Goal: Information Seeking & Learning: Learn about a topic

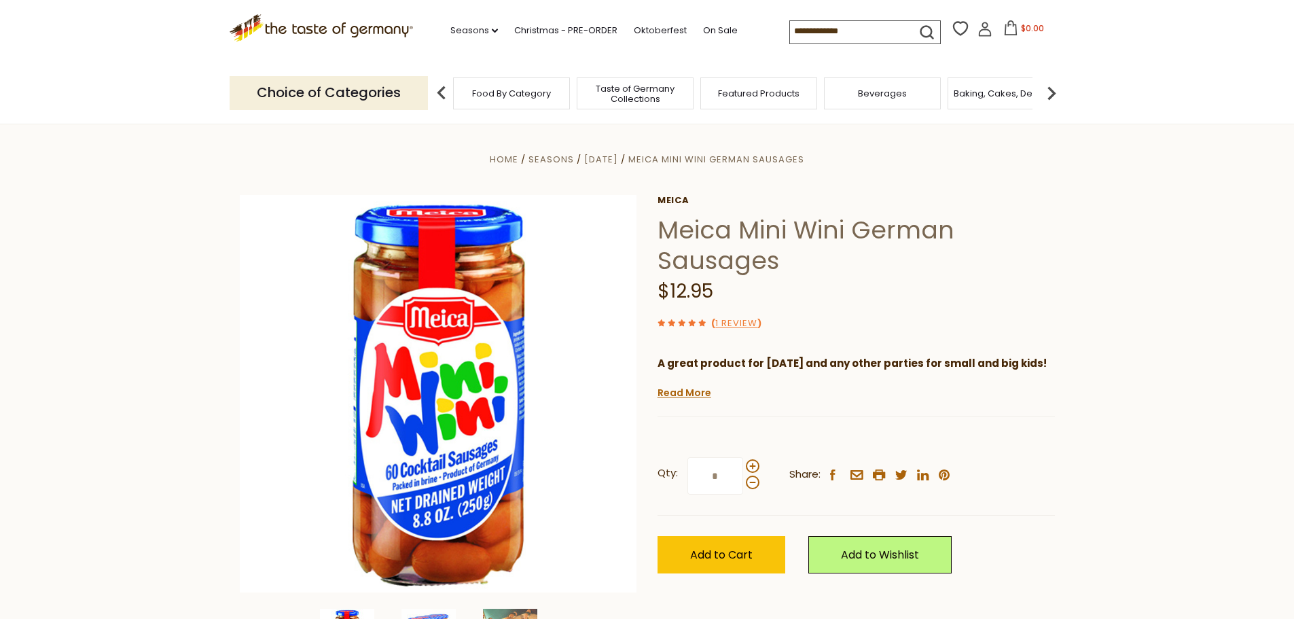
click at [507, 96] on span "Food By Category" at bounding box center [511, 93] width 79 height 10
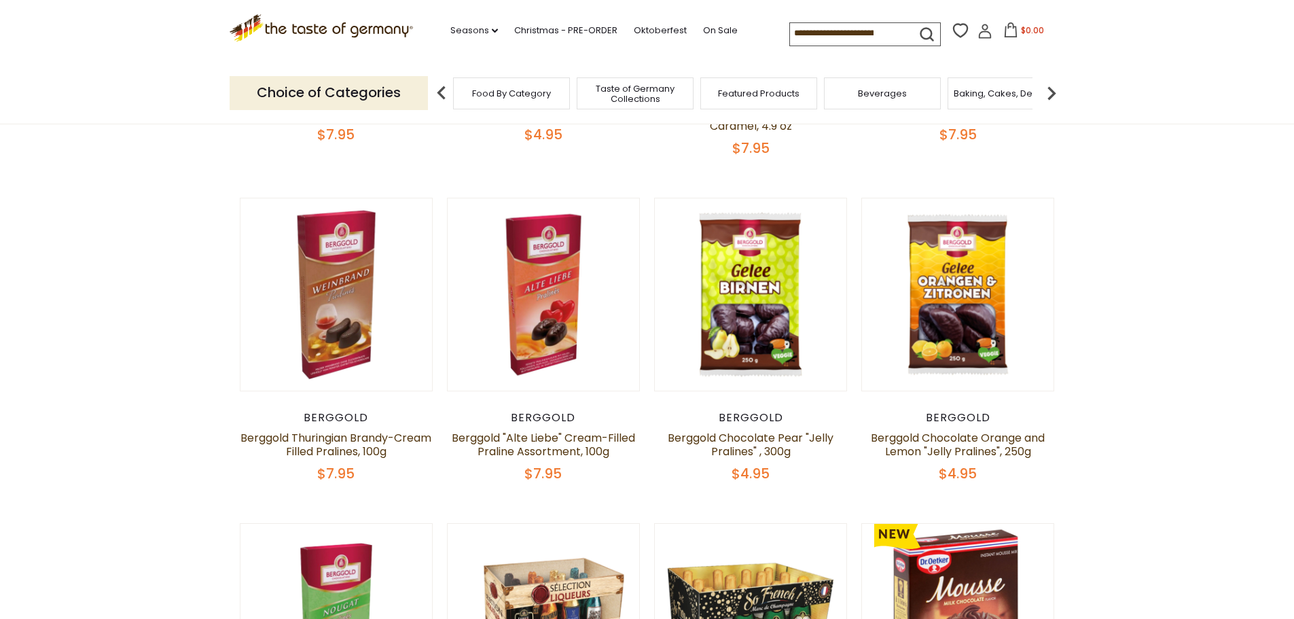
scroll to position [408, 0]
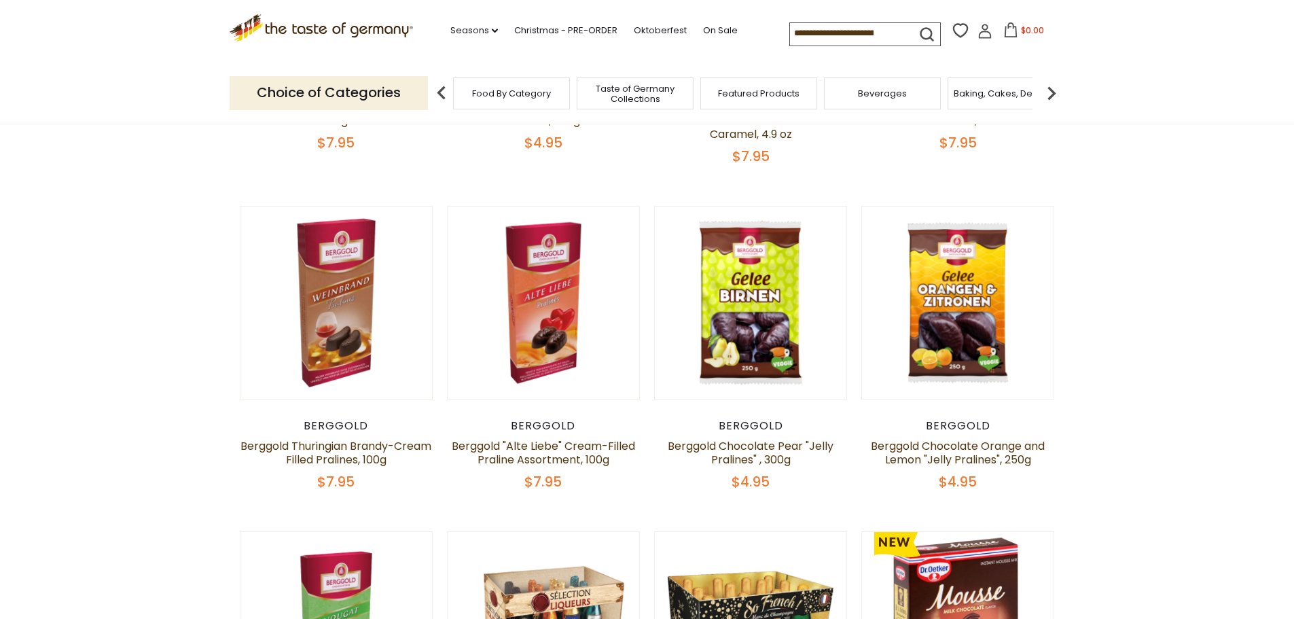
click at [1056, 94] on img at bounding box center [1051, 92] width 27 height 27
click at [1050, 98] on img at bounding box center [1051, 92] width 27 height 27
click at [782, 103] on div "Breads" at bounding box center [769, 93] width 117 height 32
click at [1053, 88] on img at bounding box center [1051, 92] width 27 height 27
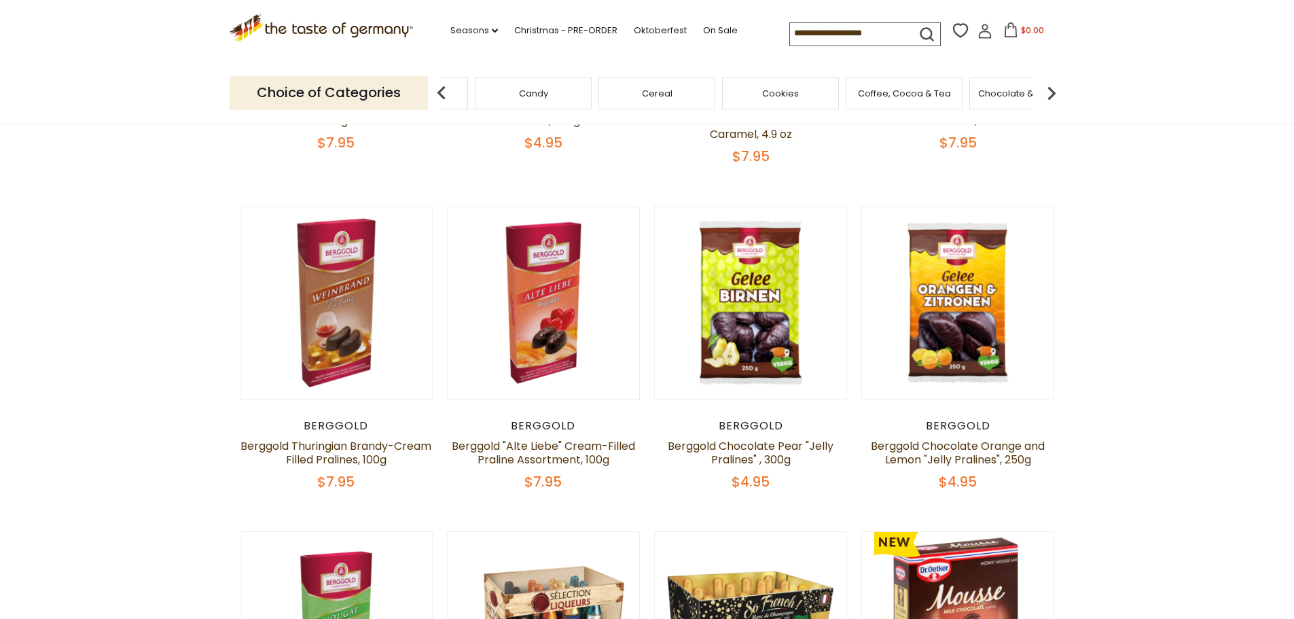
click at [1047, 90] on img at bounding box center [1051, 92] width 27 height 27
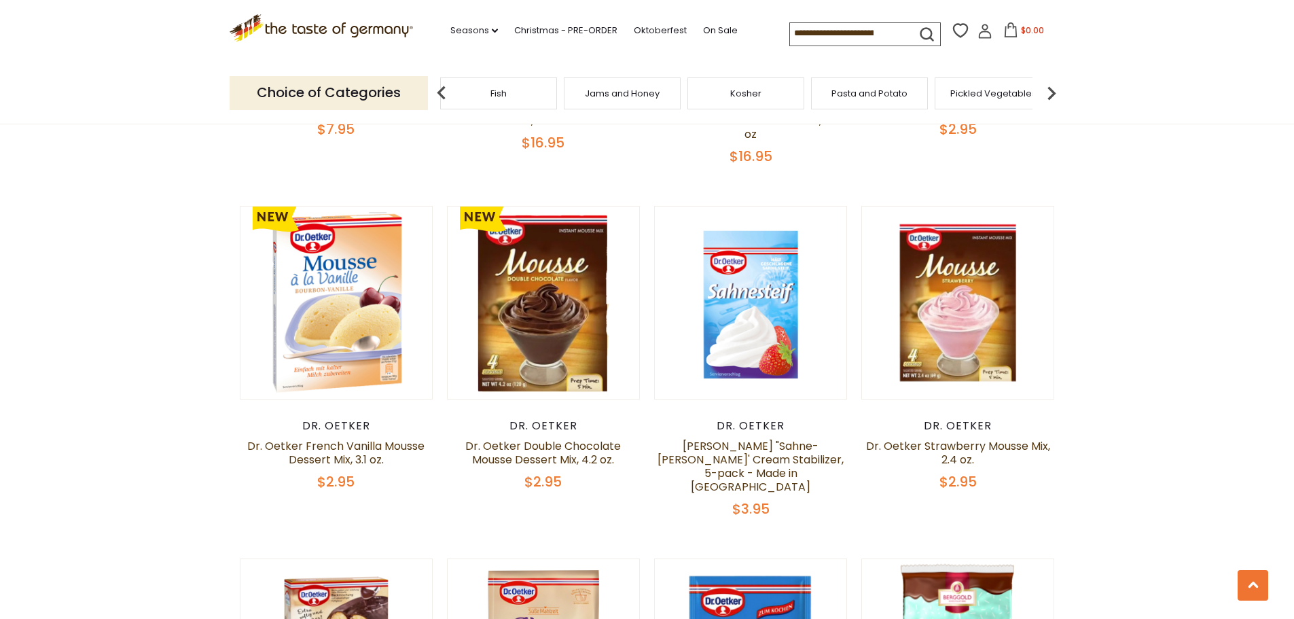
scroll to position [1087, 0]
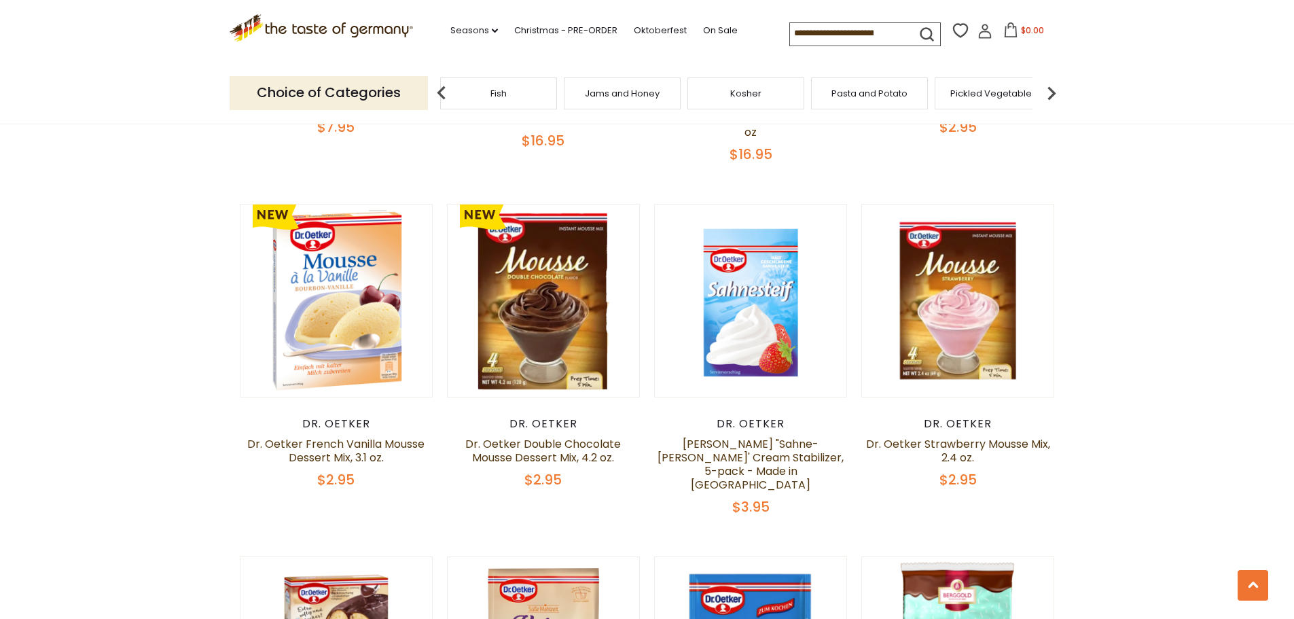
click at [1054, 92] on img at bounding box center [1051, 92] width 27 height 27
click at [553, 94] on span "Salad Dressings & Dips" at bounding box center [520, 93] width 101 height 10
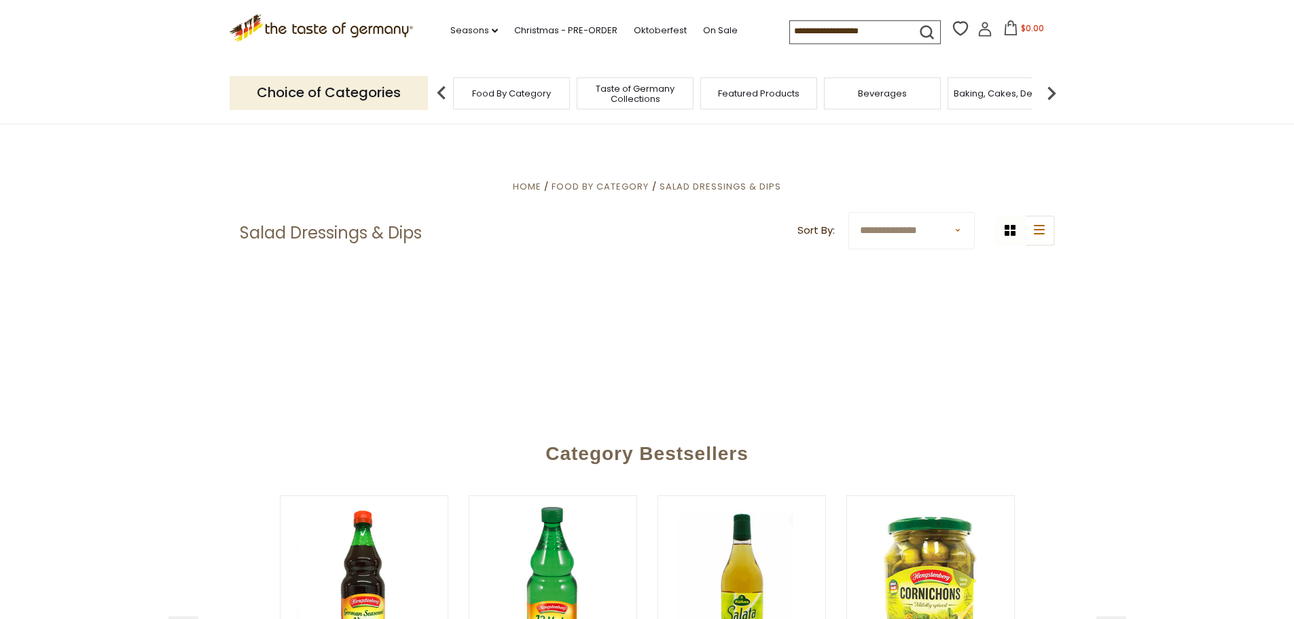
drag, startPoint x: 0, startPoint y: 0, endPoint x: 1227, endPoint y: 156, distance: 1236.6
click at [1227, 156] on section "**********" at bounding box center [647, 273] width 1294 height 299
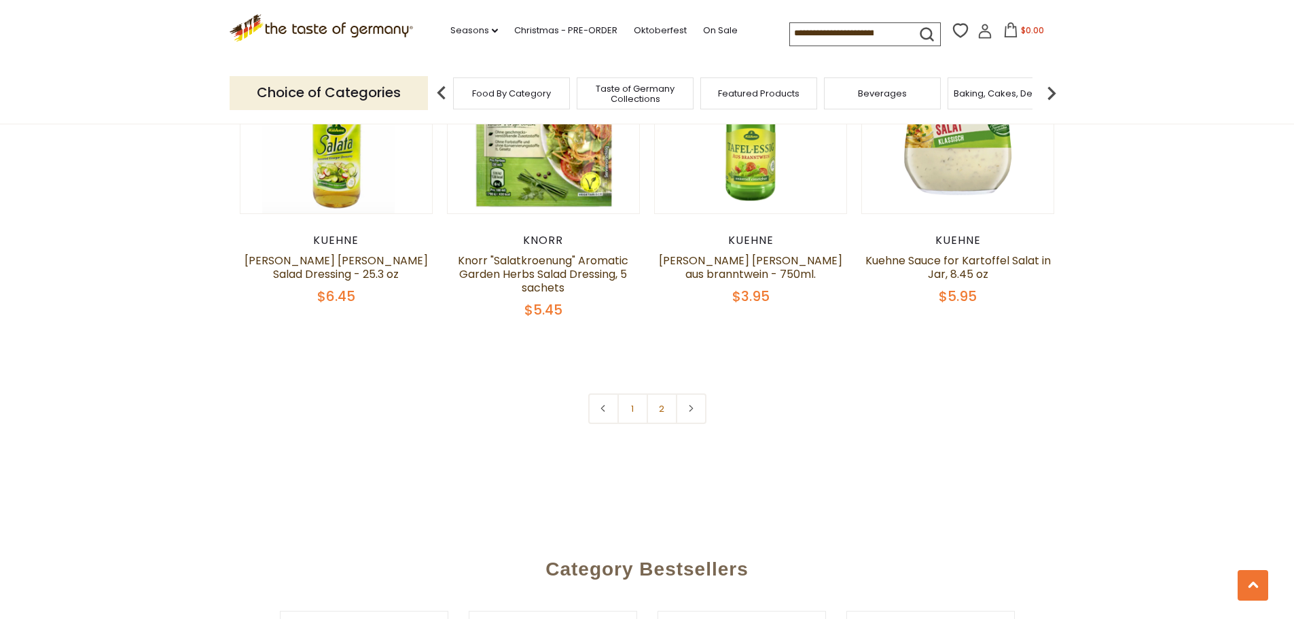
scroll to position [2785, 0]
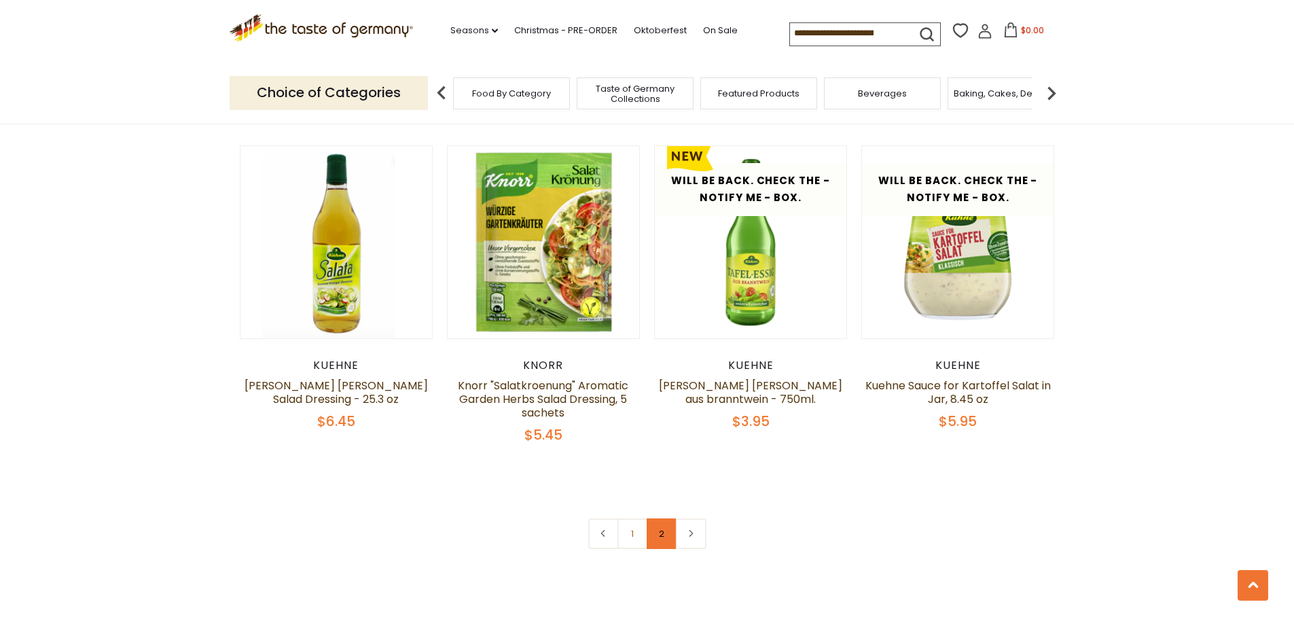
click at [662, 519] on link "2" at bounding box center [662, 533] width 31 height 31
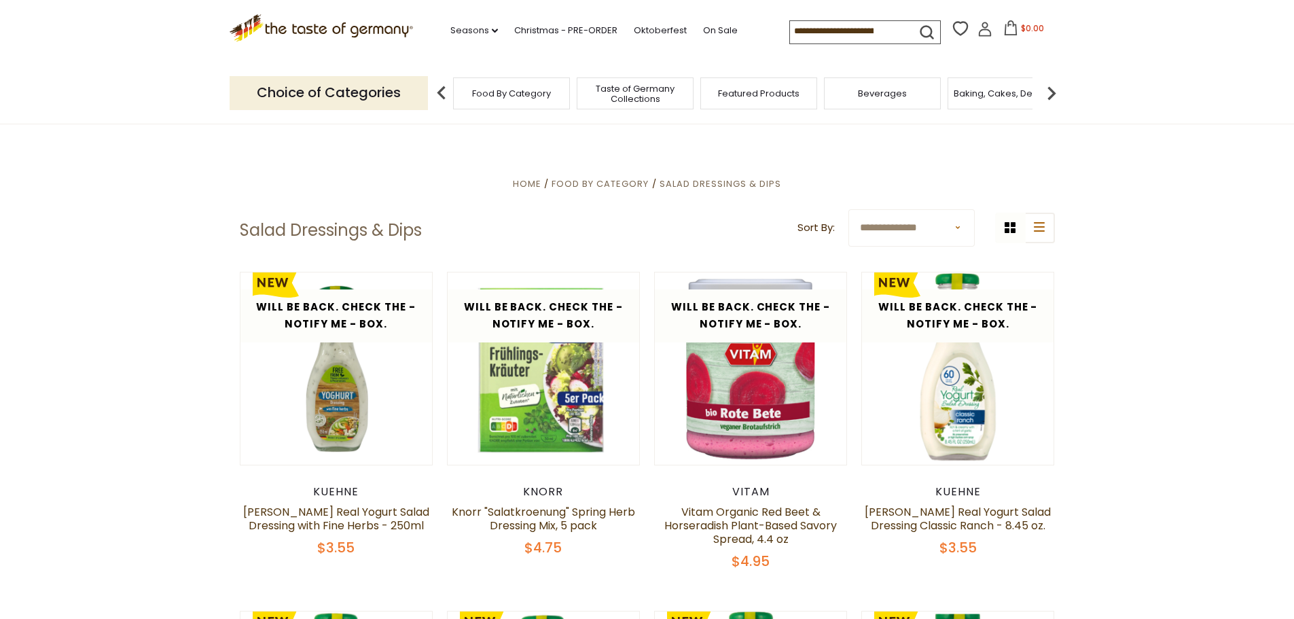
scroll to position [0, 0]
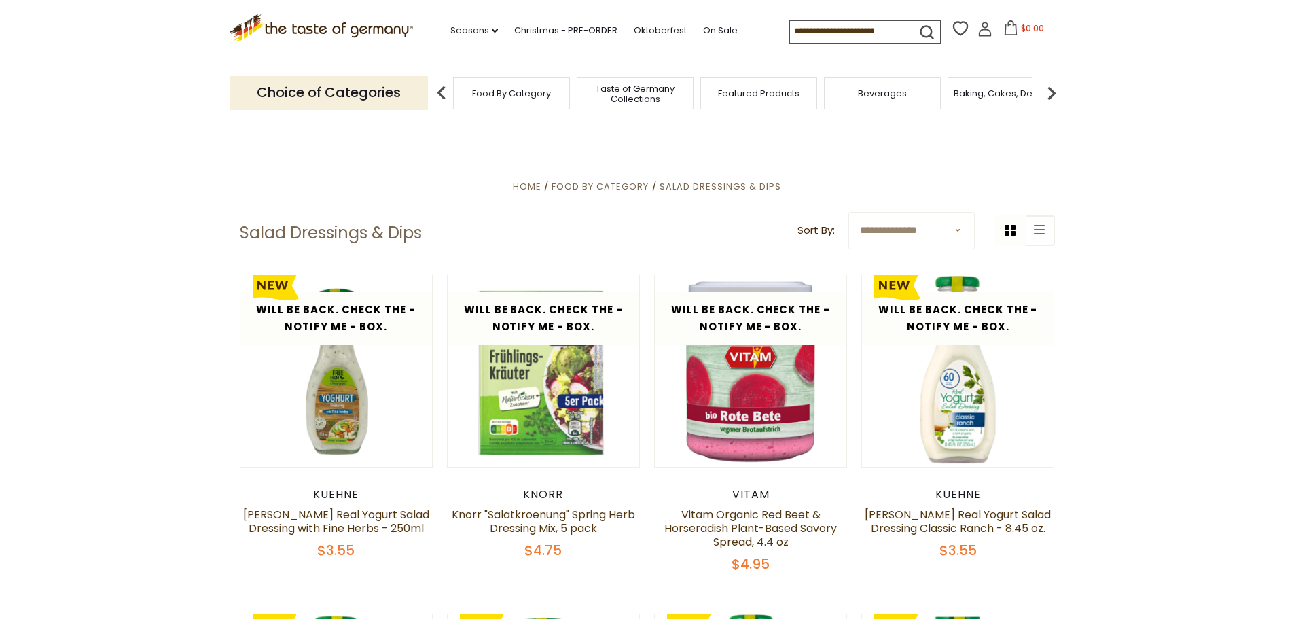
click at [1058, 96] on img at bounding box center [1051, 92] width 27 height 27
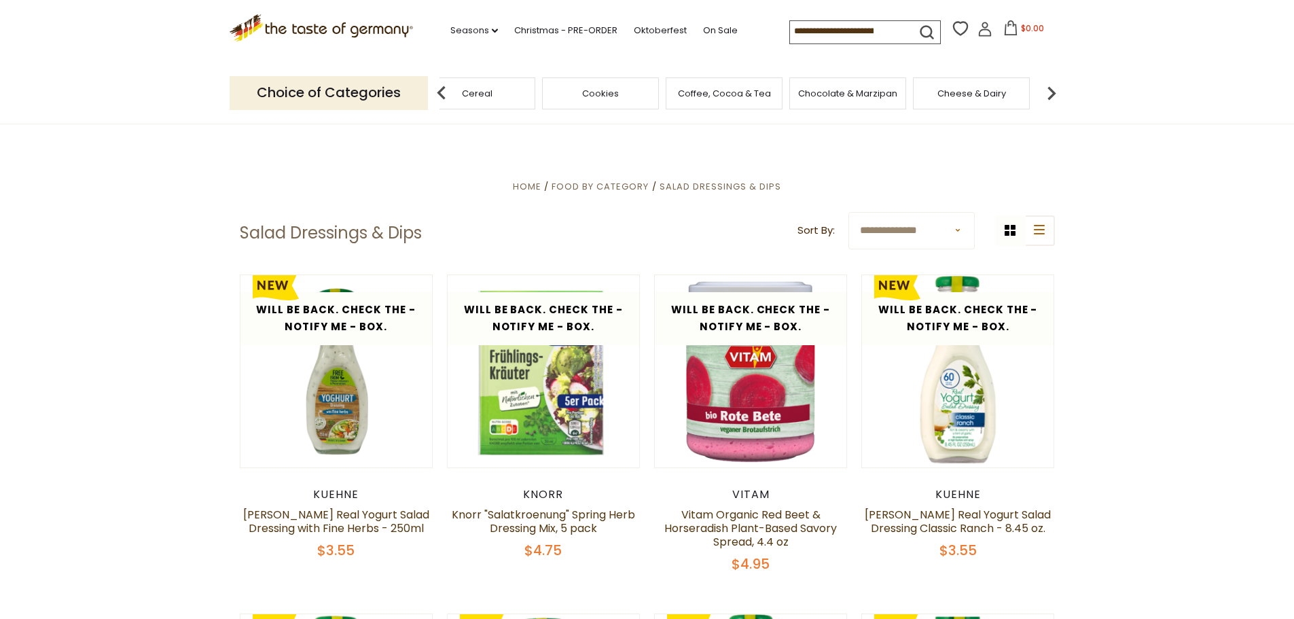
click at [1058, 96] on img at bounding box center [1051, 92] width 27 height 27
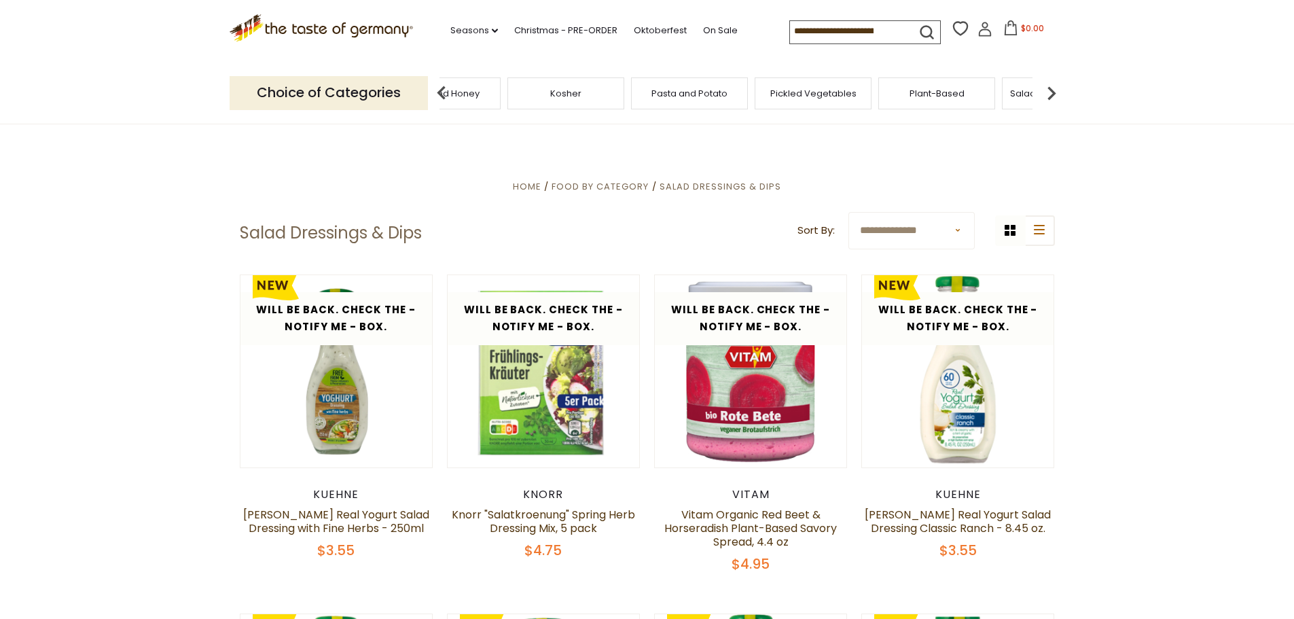
click at [1058, 96] on img at bounding box center [1051, 92] width 27 height 27
click at [1055, 90] on img at bounding box center [1051, 92] width 27 height 27
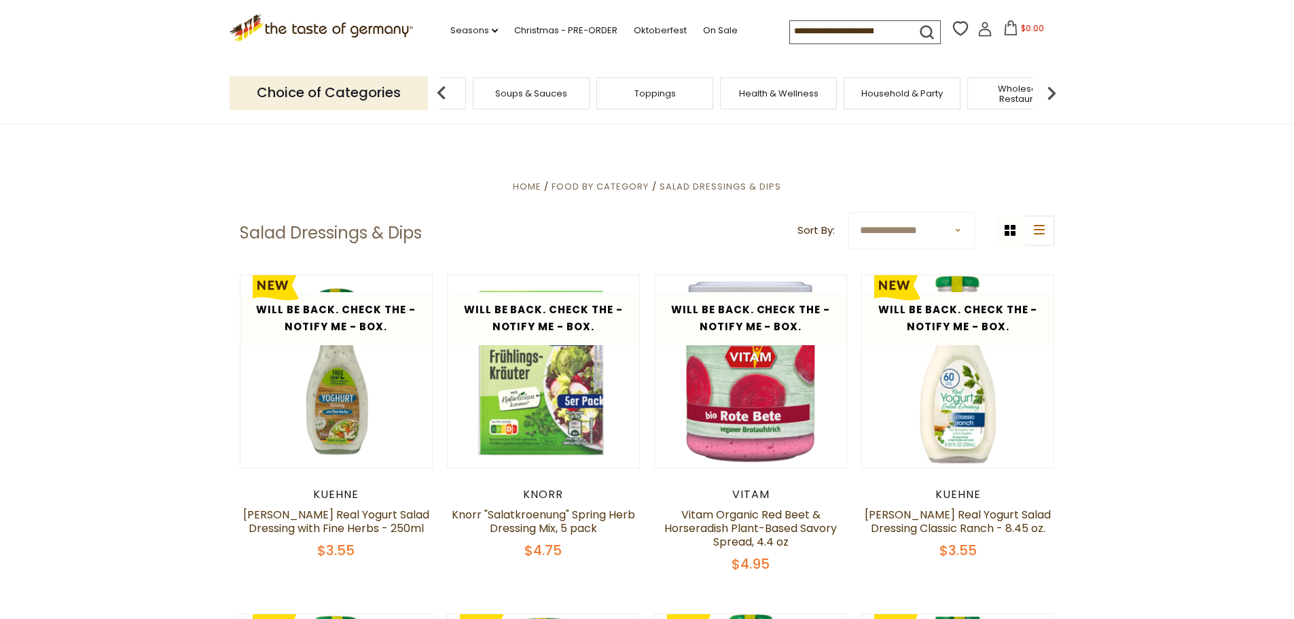
click at [1055, 90] on img at bounding box center [1051, 92] width 27 height 27
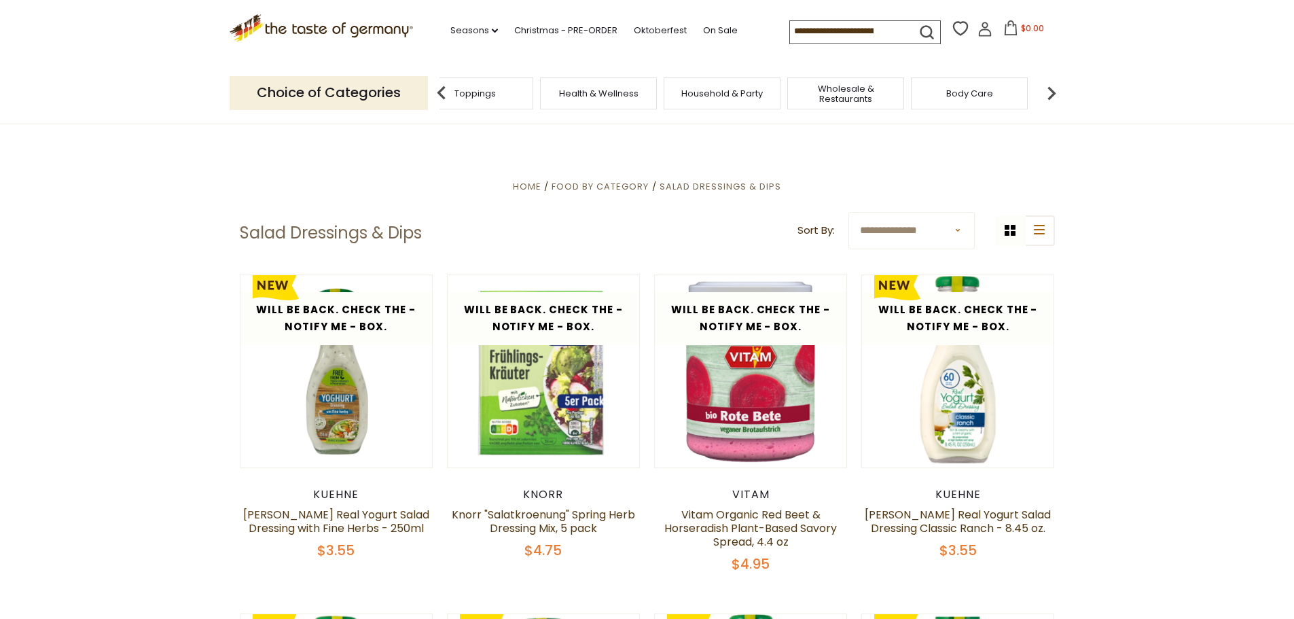
click at [1055, 90] on img at bounding box center [1051, 92] width 27 height 27
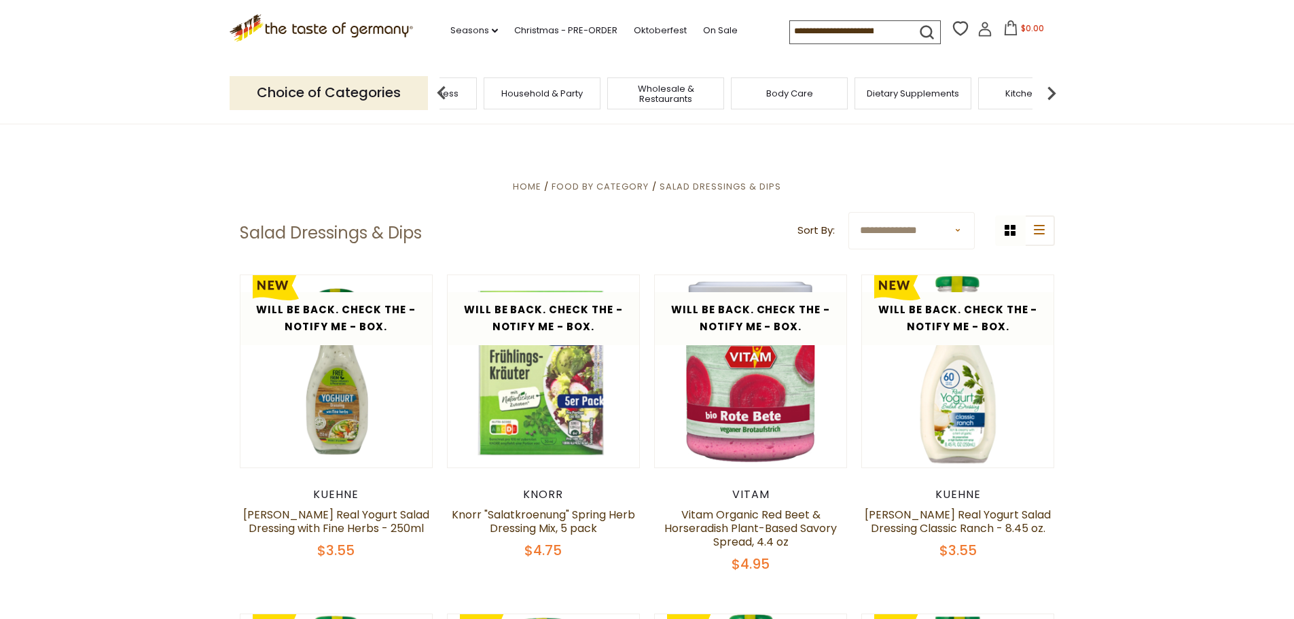
click at [1055, 90] on img at bounding box center [1051, 92] width 27 height 27
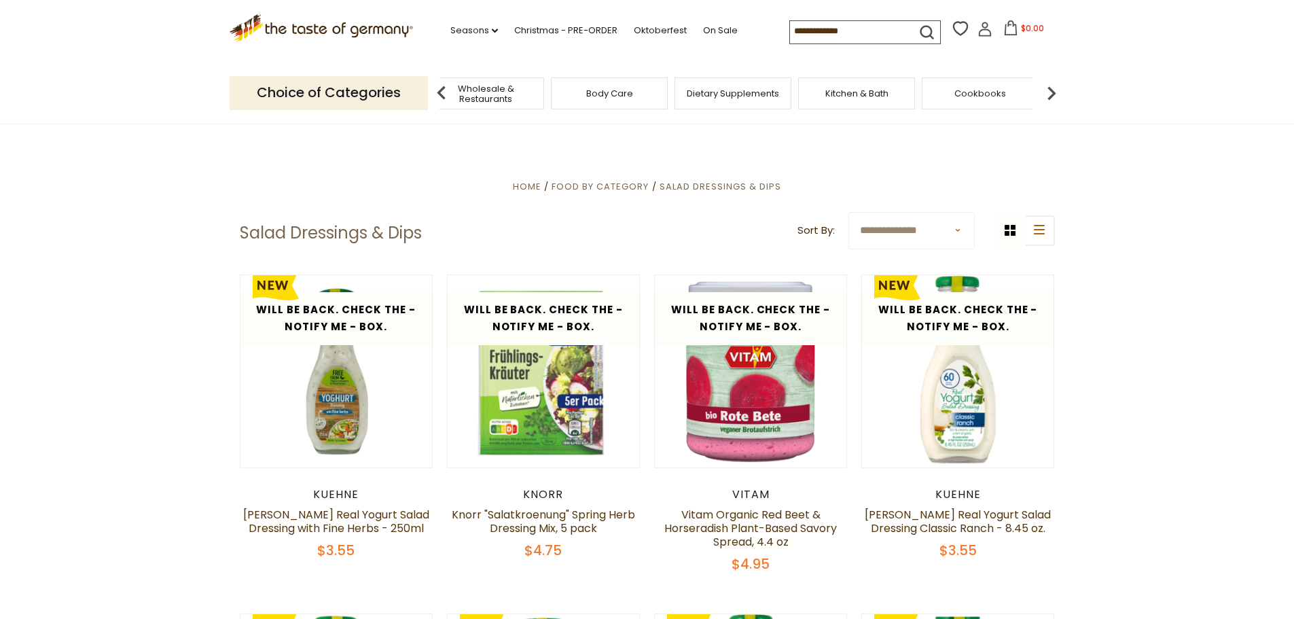
click at [612, 97] on span "Body Care" at bounding box center [609, 93] width 47 height 10
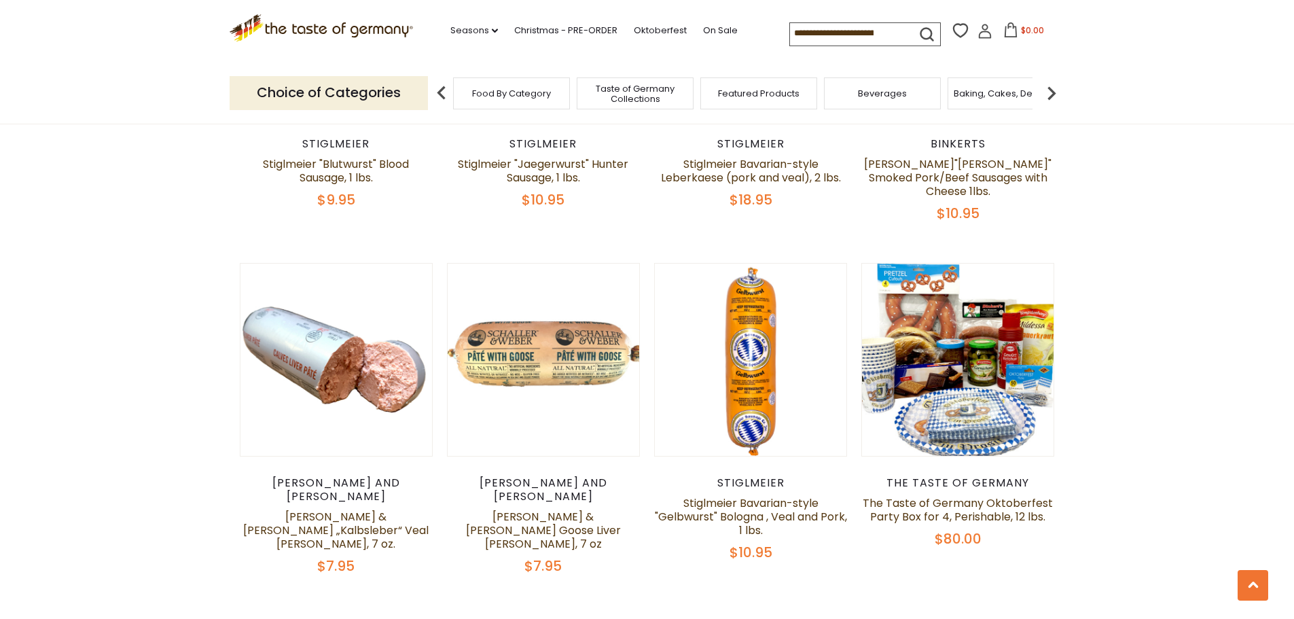
scroll to position [3125, 0]
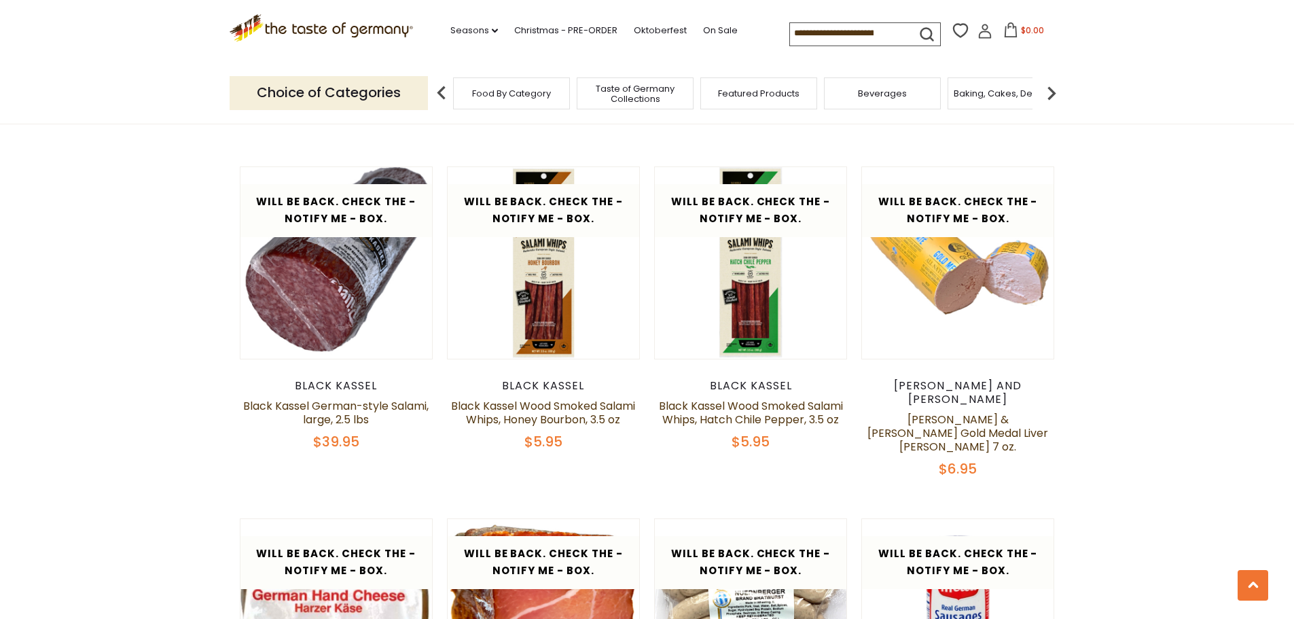
scroll to position [2845, 0]
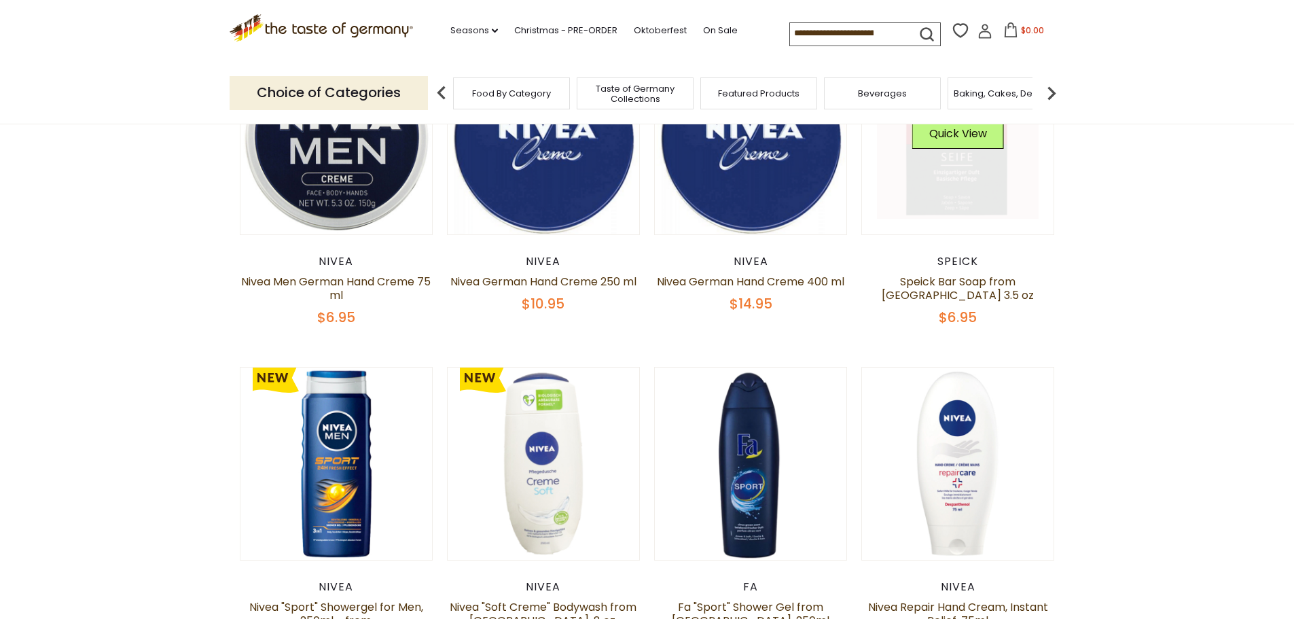
scroll to position [136, 0]
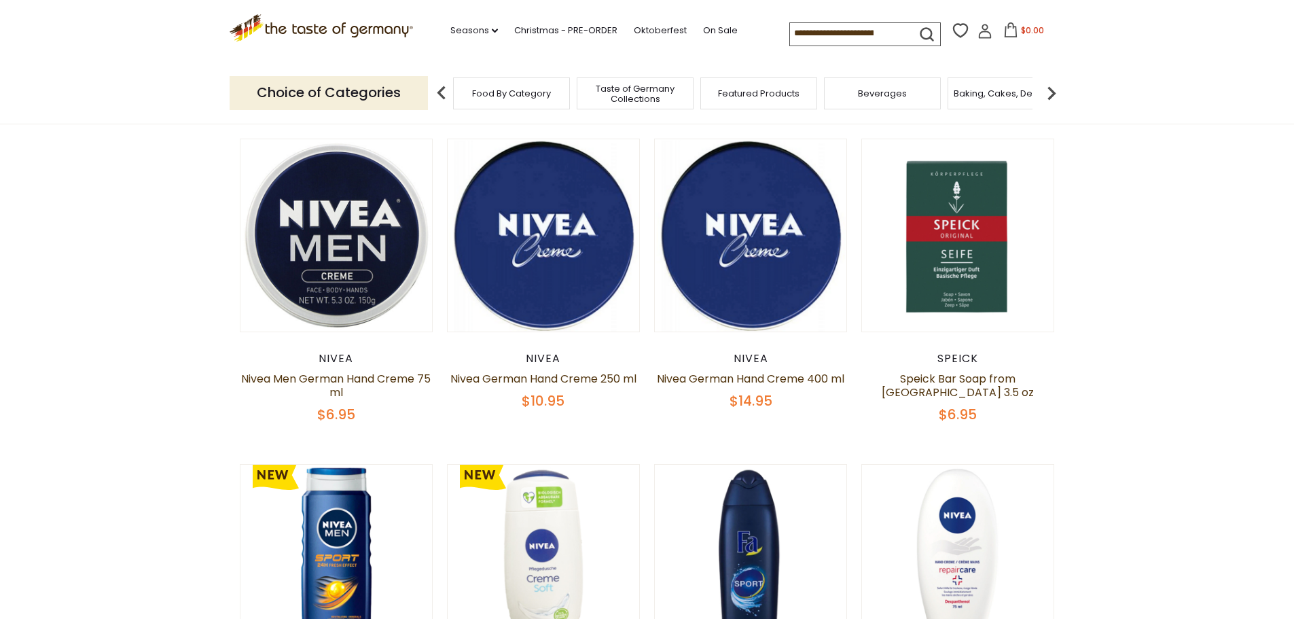
click at [914, 101] on div "Beverages" at bounding box center [882, 93] width 117 height 32
click at [870, 89] on span "Beverages" at bounding box center [882, 93] width 49 height 10
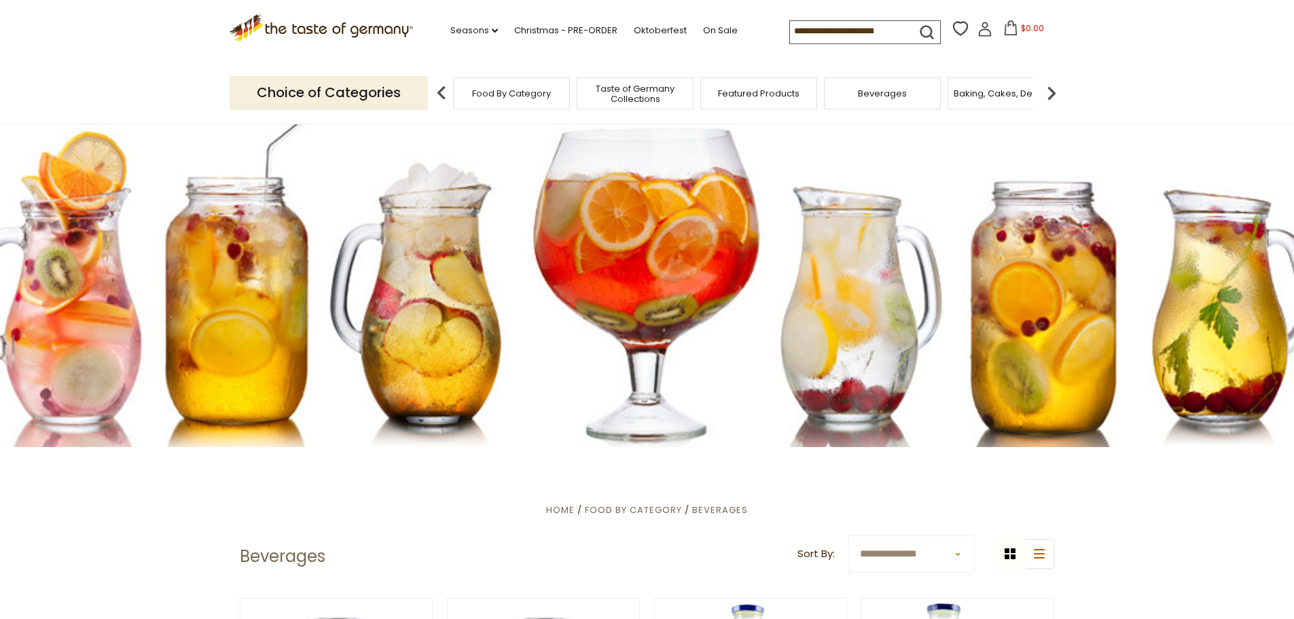
click at [1058, 95] on img at bounding box center [1051, 92] width 27 height 27
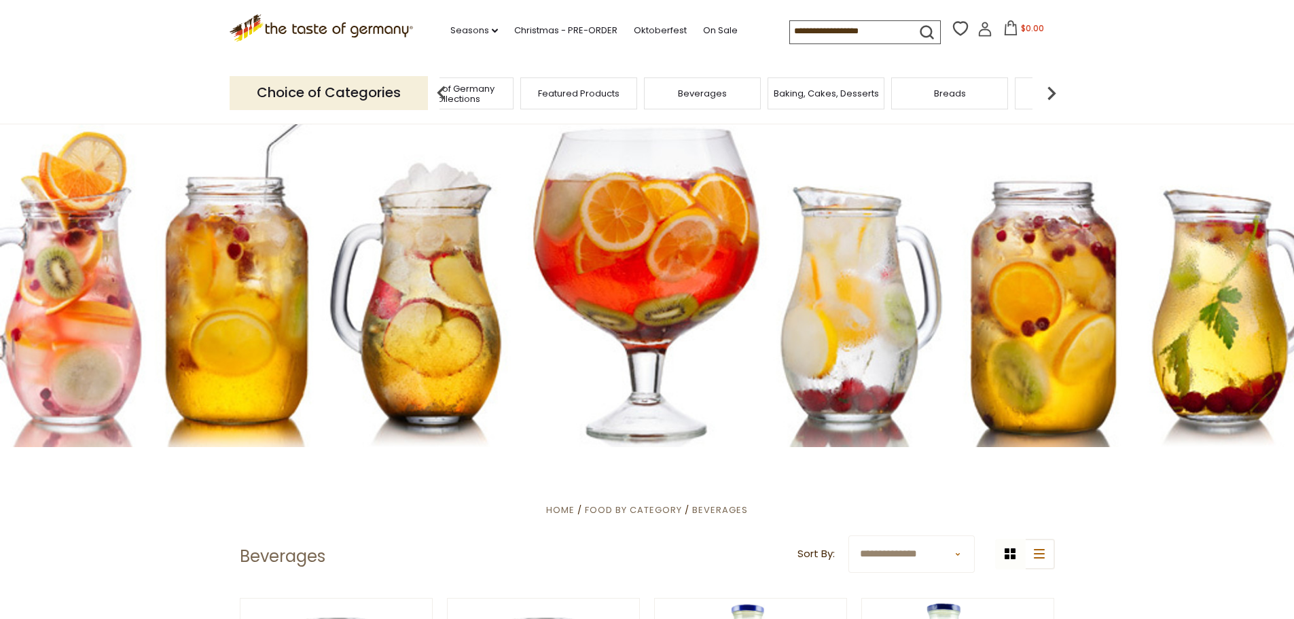
click at [853, 94] on span "Baking, Cakes, Desserts" at bounding box center [826, 93] width 105 height 10
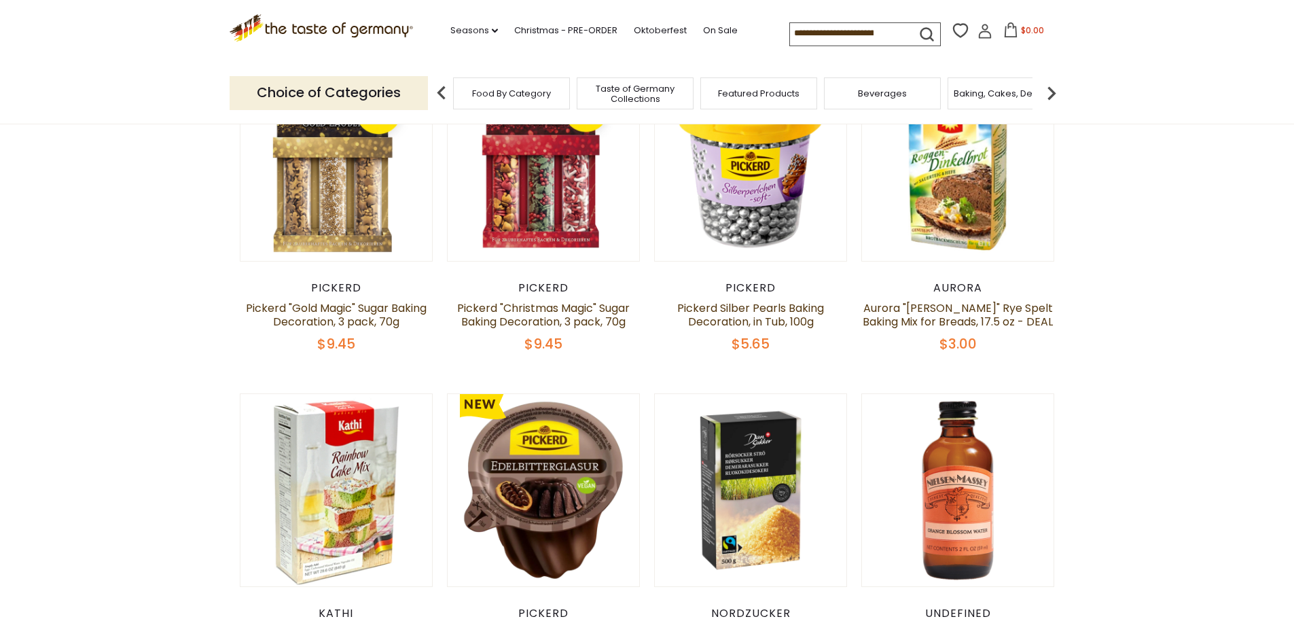
scroll to position [156, 0]
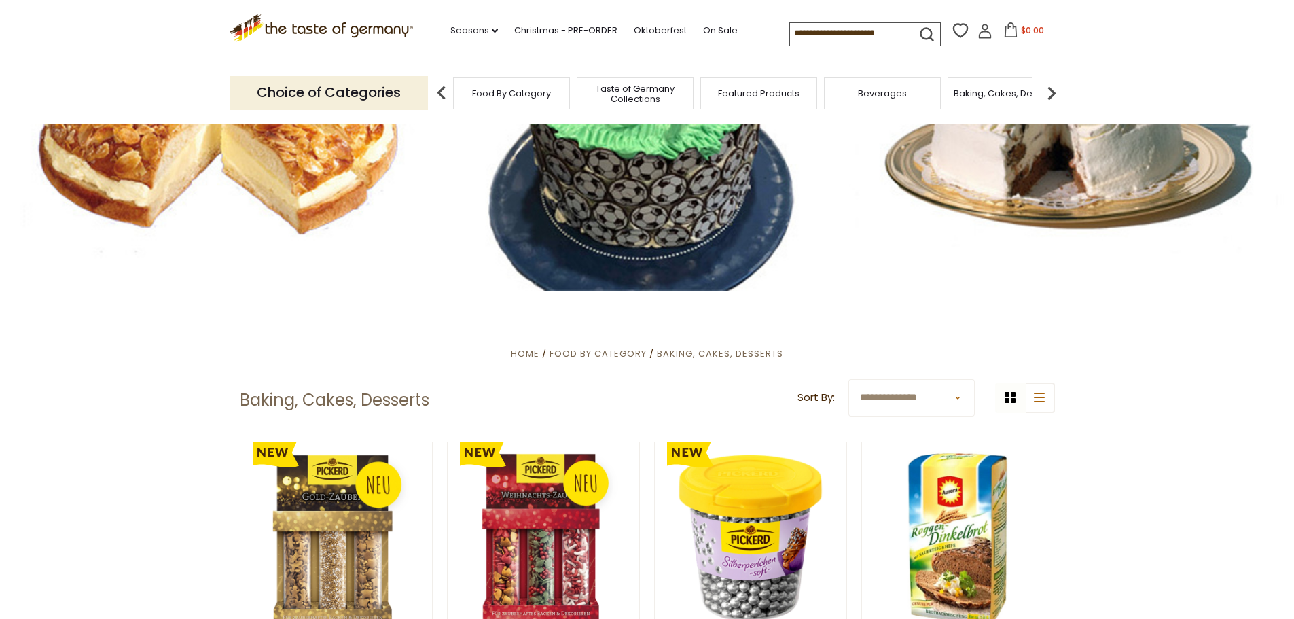
click at [1050, 92] on img at bounding box center [1051, 92] width 27 height 27
click at [789, 100] on div "Cookies" at bounding box center [780, 93] width 117 height 32
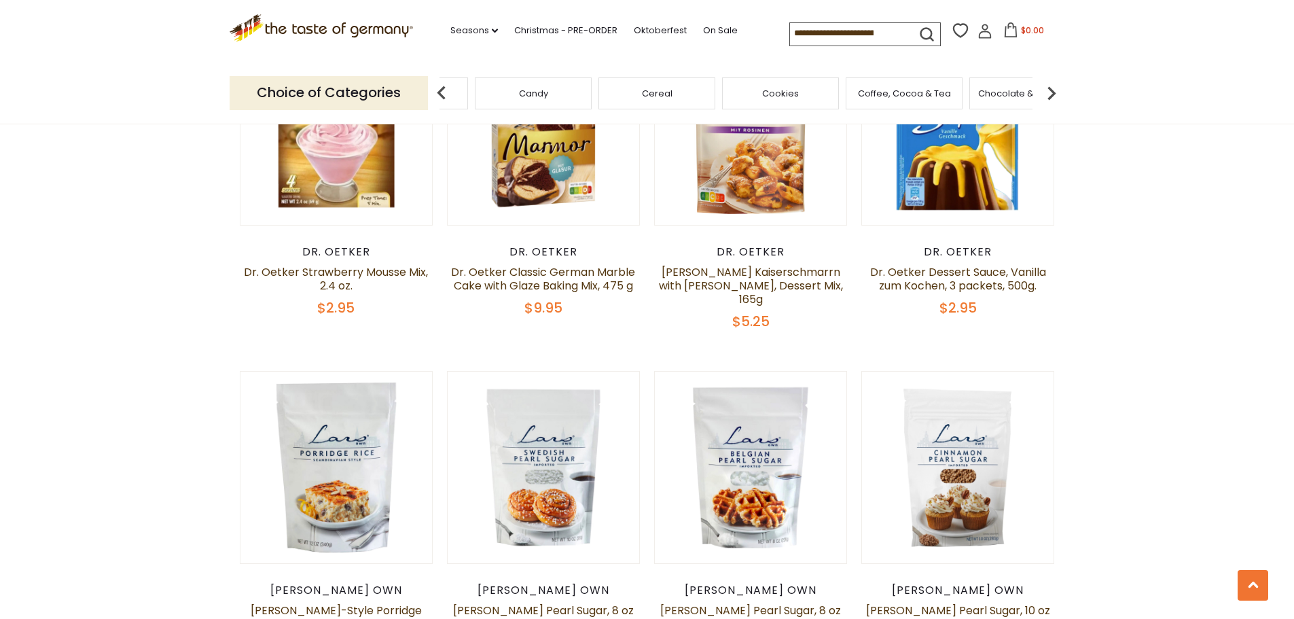
scroll to position [2738, 0]
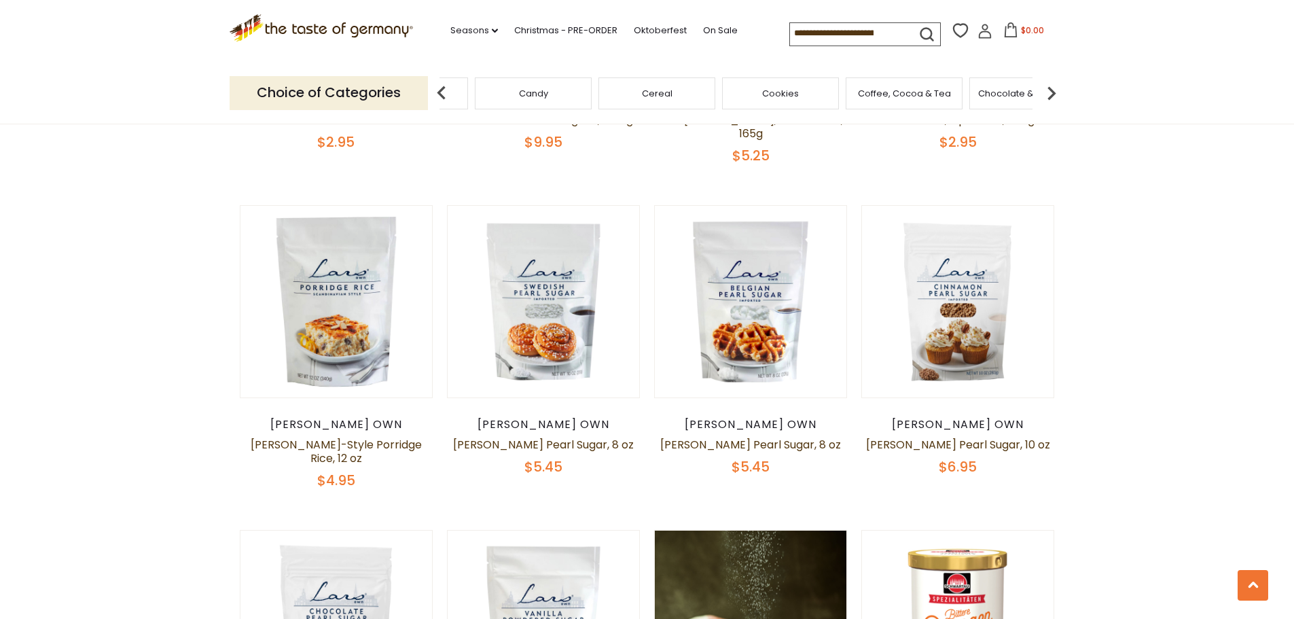
click at [778, 91] on span "Cookies" at bounding box center [780, 93] width 37 height 10
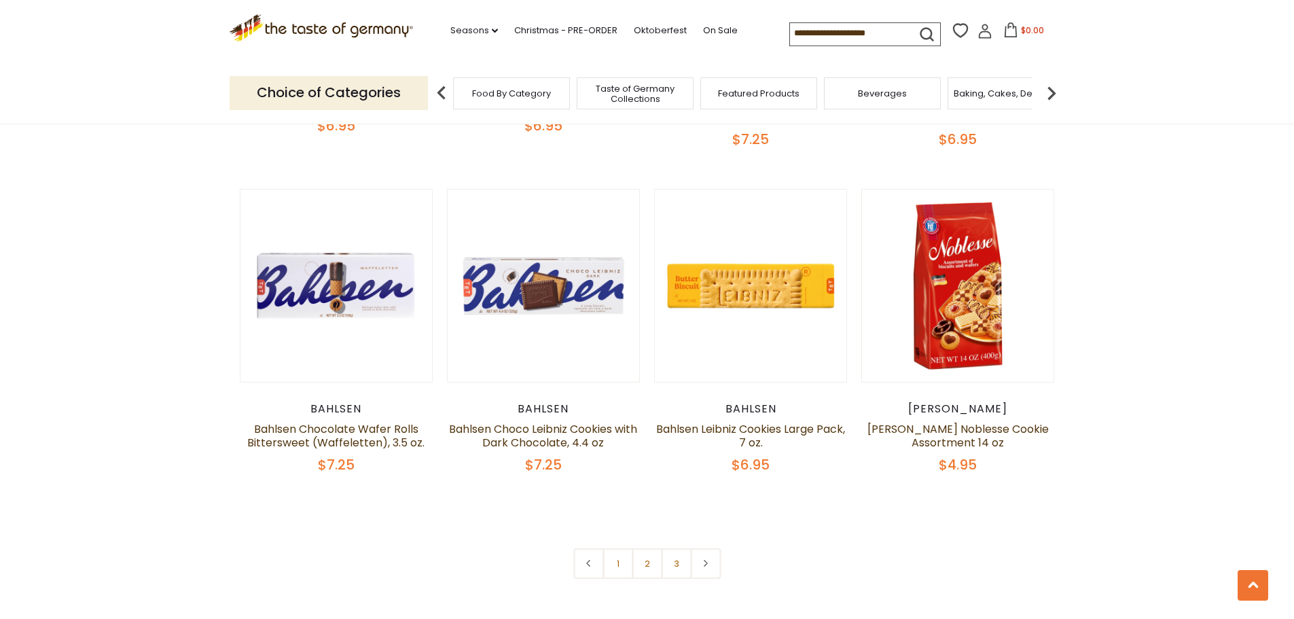
scroll to position [3057, 0]
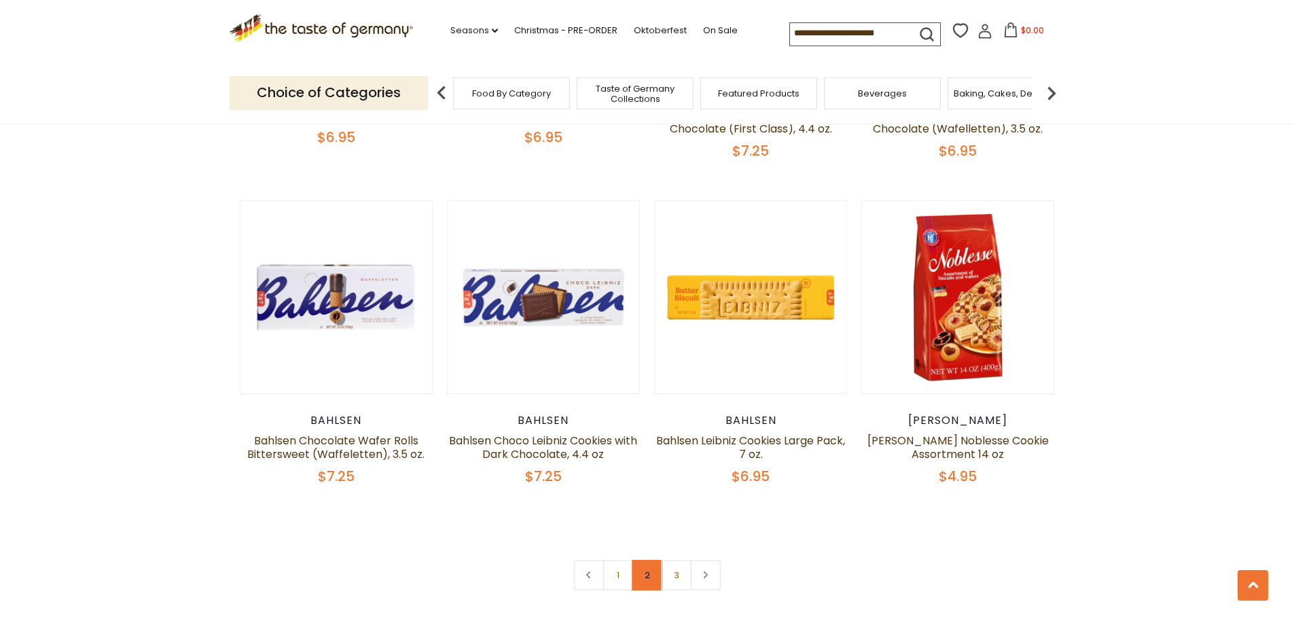
click at [643, 579] on link "2" at bounding box center [647, 575] width 31 height 31
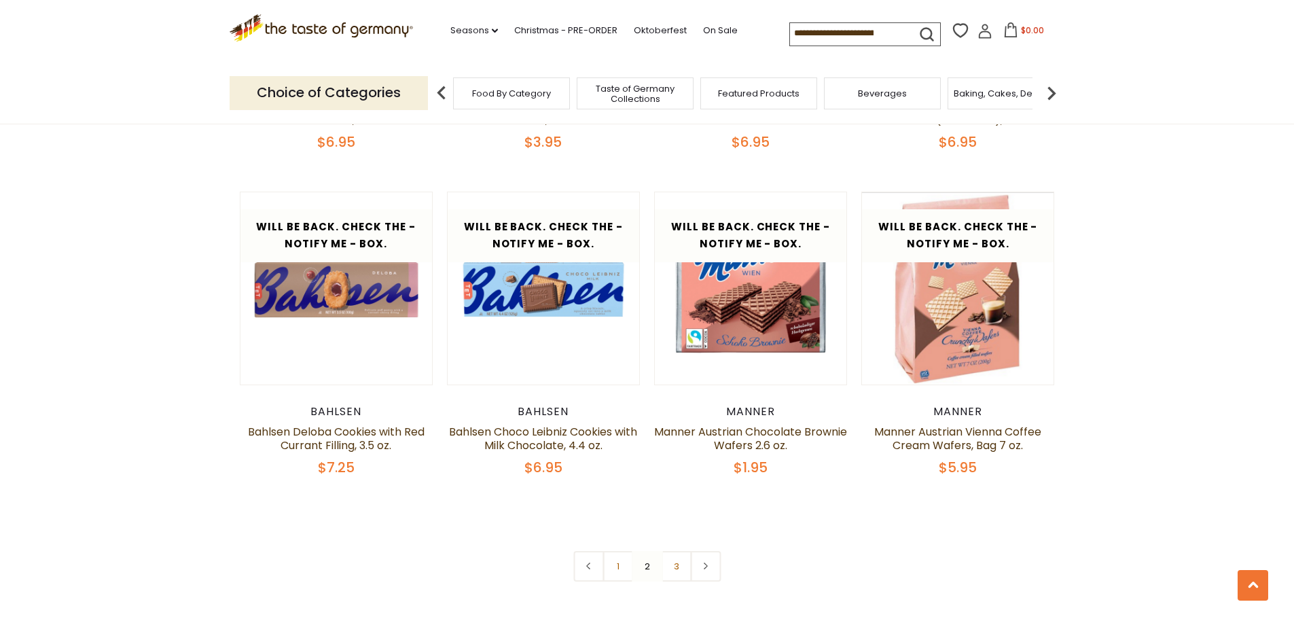
scroll to position [3185, 0]
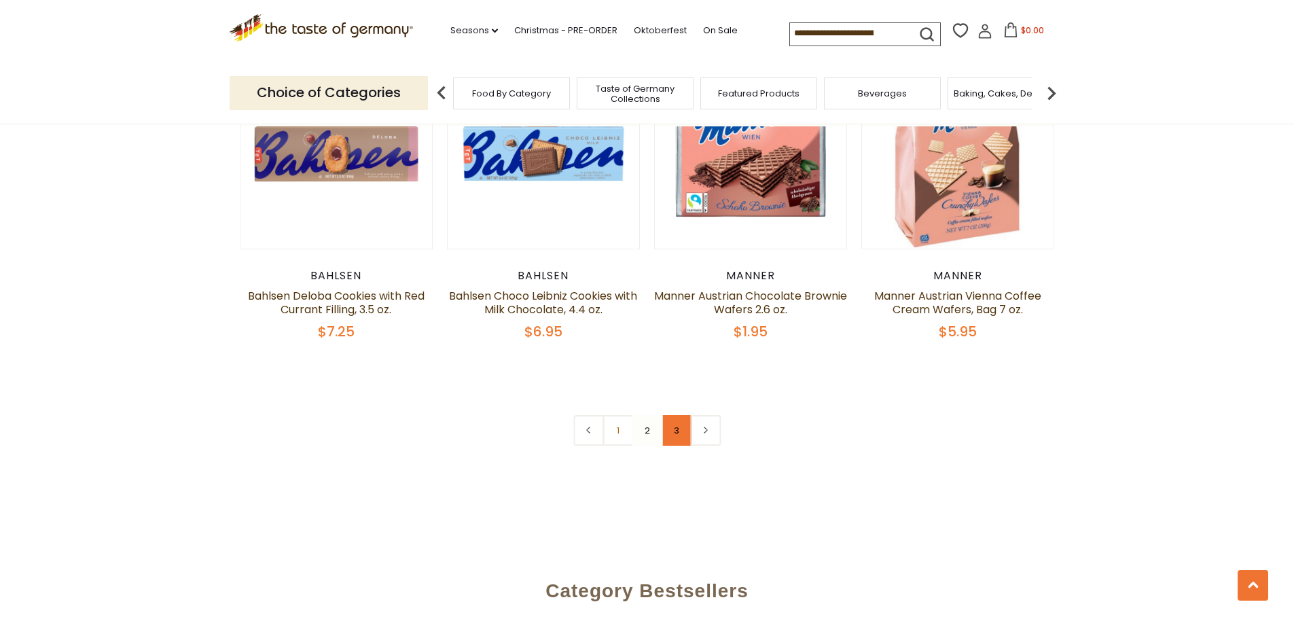
click at [678, 437] on link "3" at bounding box center [676, 430] width 31 height 31
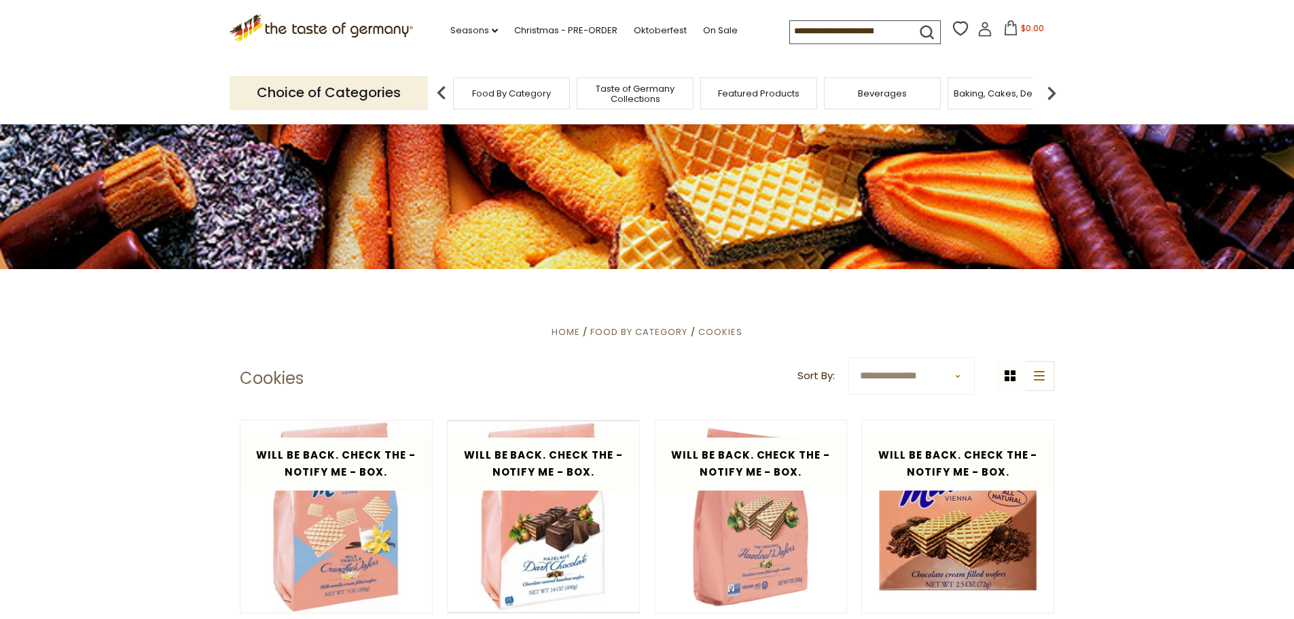
scroll to position [0, 0]
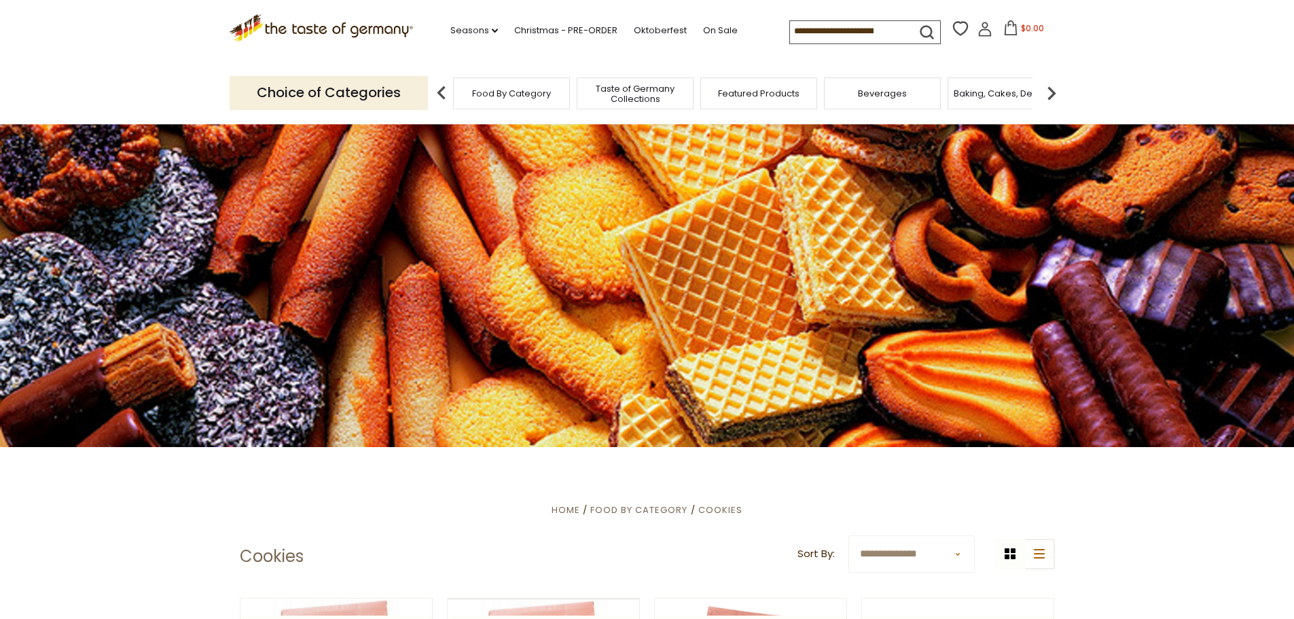
click at [1057, 94] on img at bounding box center [1051, 92] width 27 height 27
click at [599, 91] on span "Breads" at bounding box center [590, 93] width 32 height 10
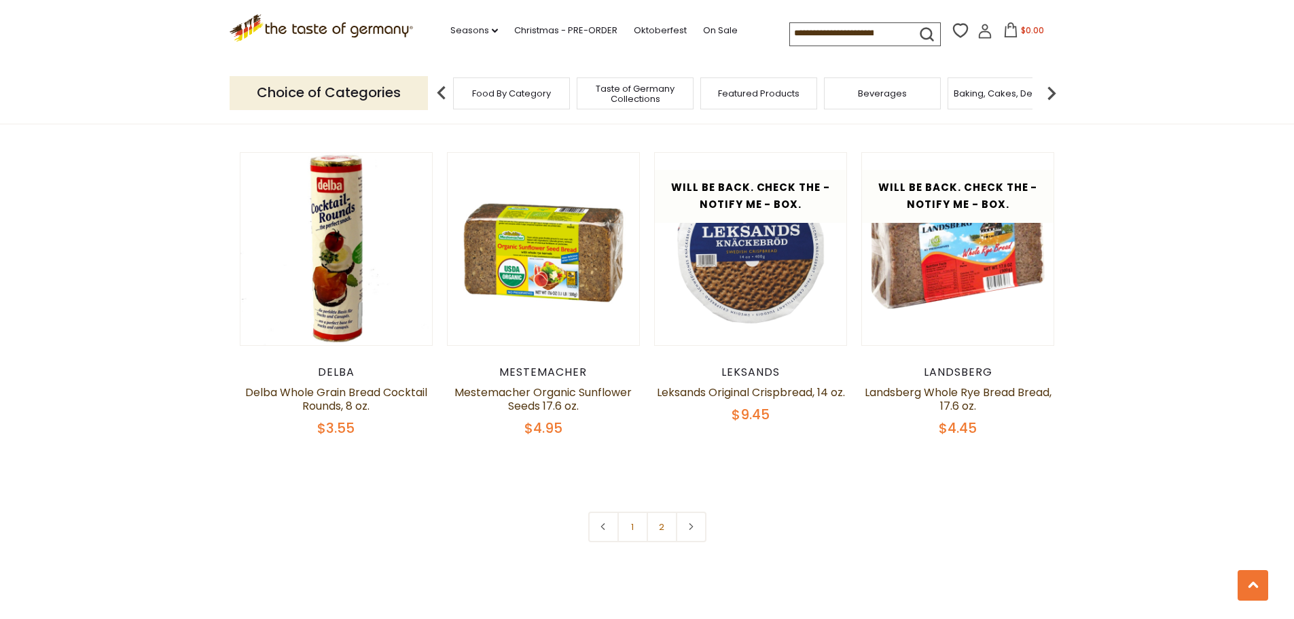
scroll to position [3125, 0]
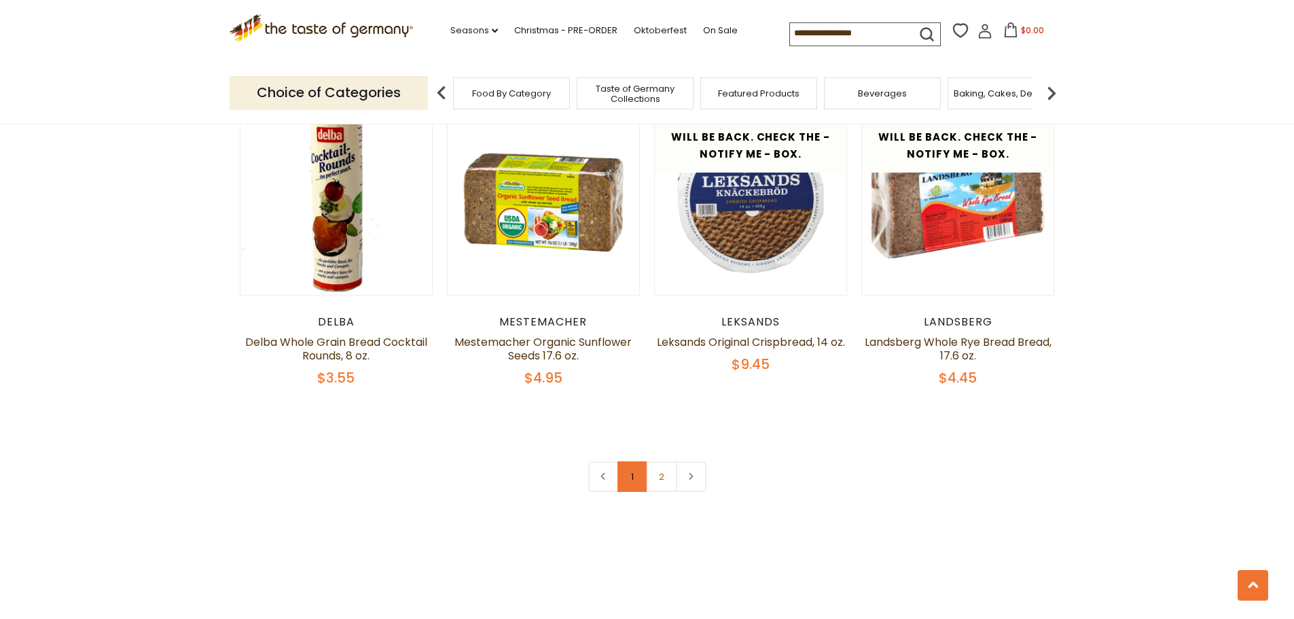
click at [645, 469] on link "1" at bounding box center [632, 476] width 31 height 31
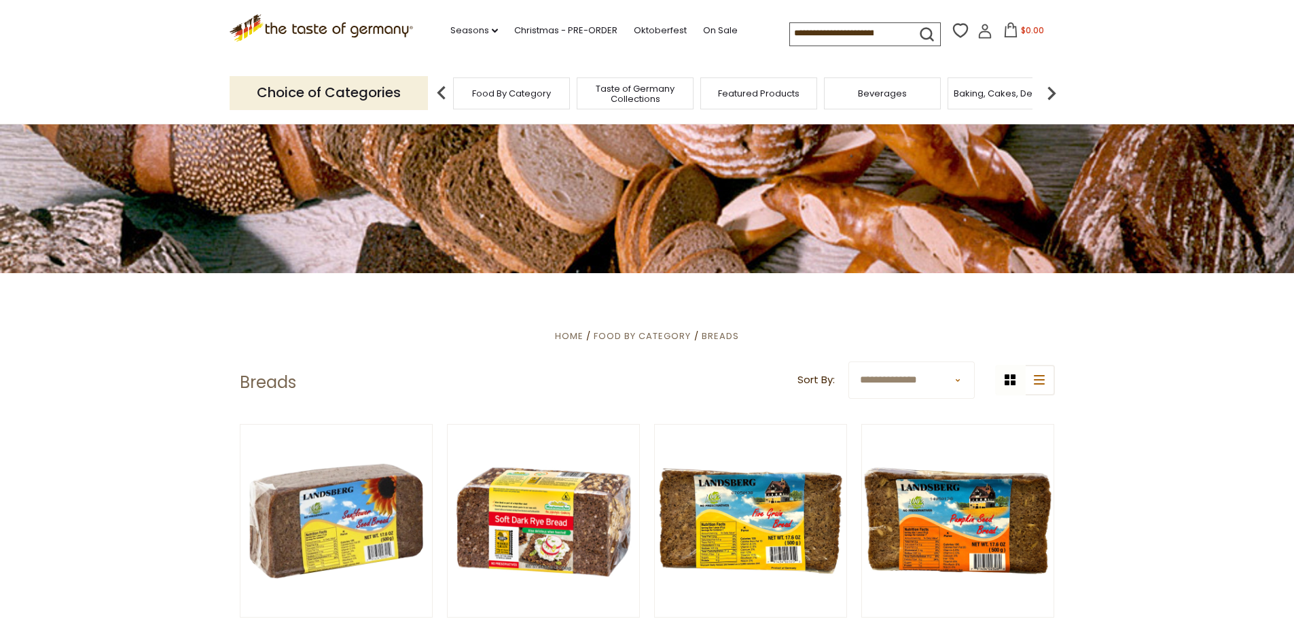
scroll to position [0, 0]
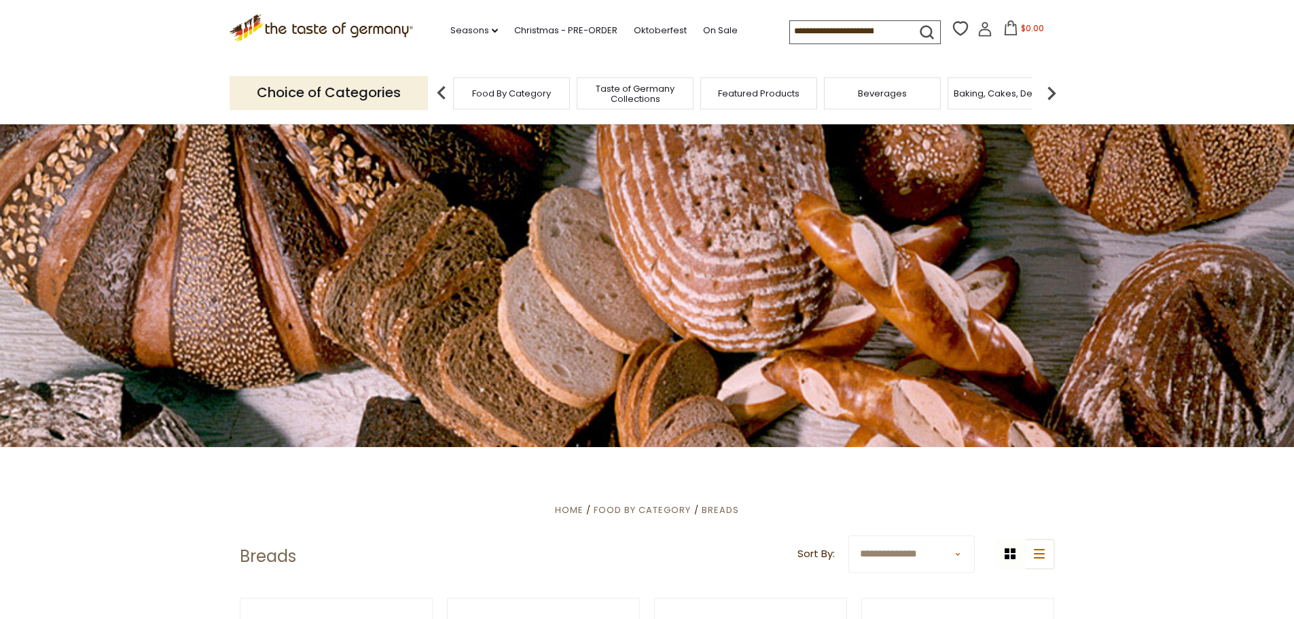
click at [1056, 91] on img at bounding box center [1051, 92] width 27 height 27
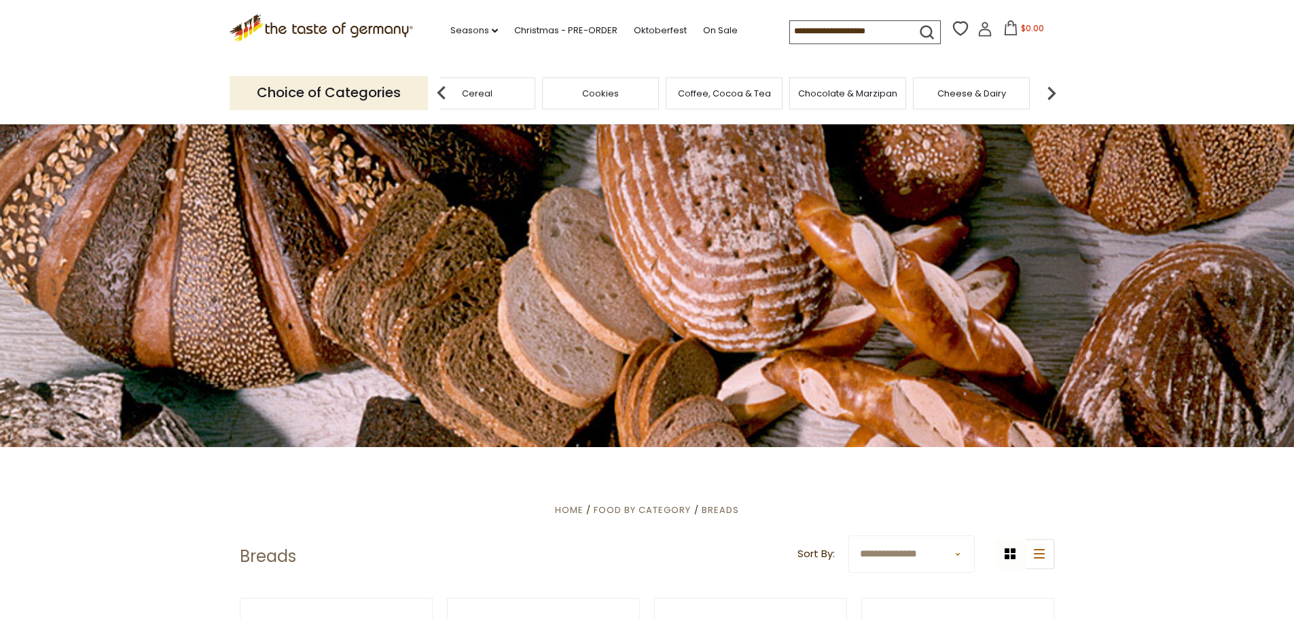
click at [1056, 91] on img at bounding box center [1051, 92] width 27 height 27
click at [764, 100] on div "Cheese & Dairy" at bounding box center [791, 93] width 117 height 32
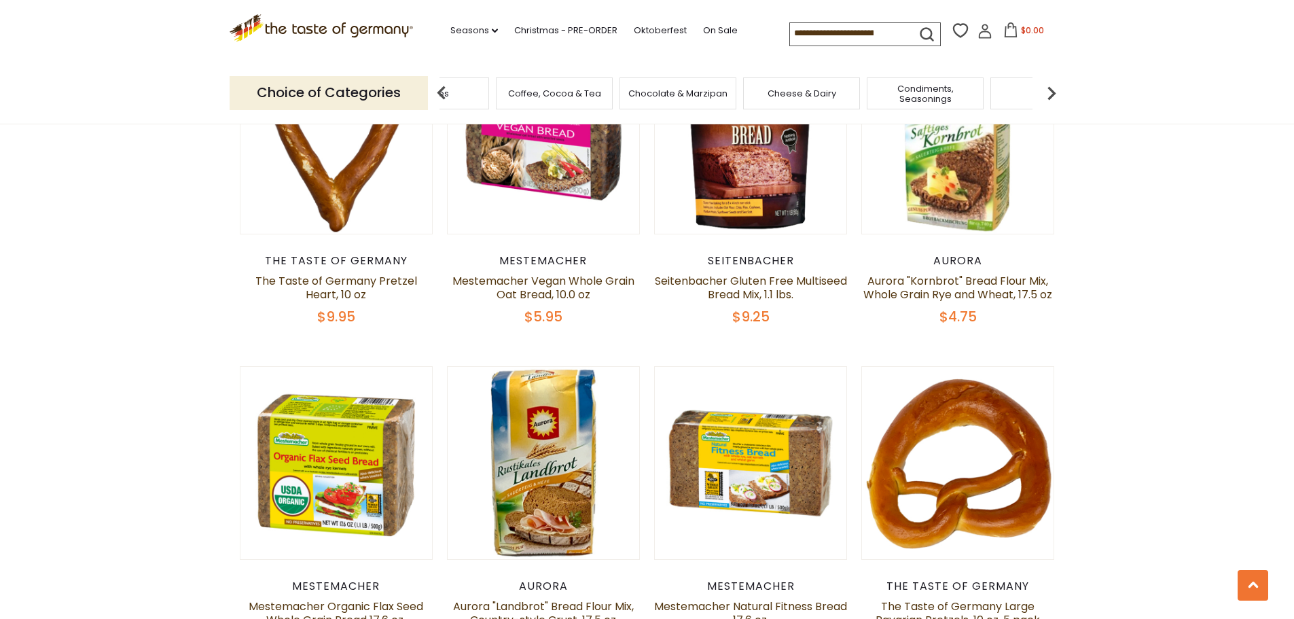
scroll to position [883, 0]
click at [819, 91] on span "Cheese & Dairy" at bounding box center [802, 93] width 69 height 10
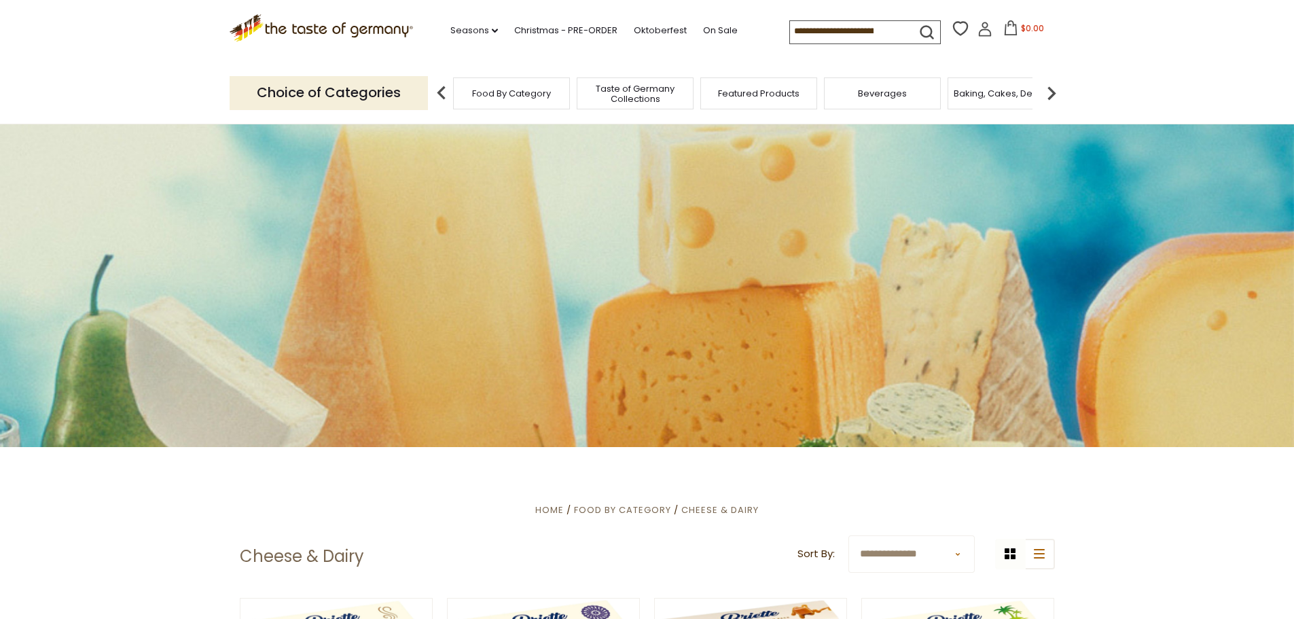
click at [1045, 98] on img at bounding box center [1051, 92] width 27 height 27
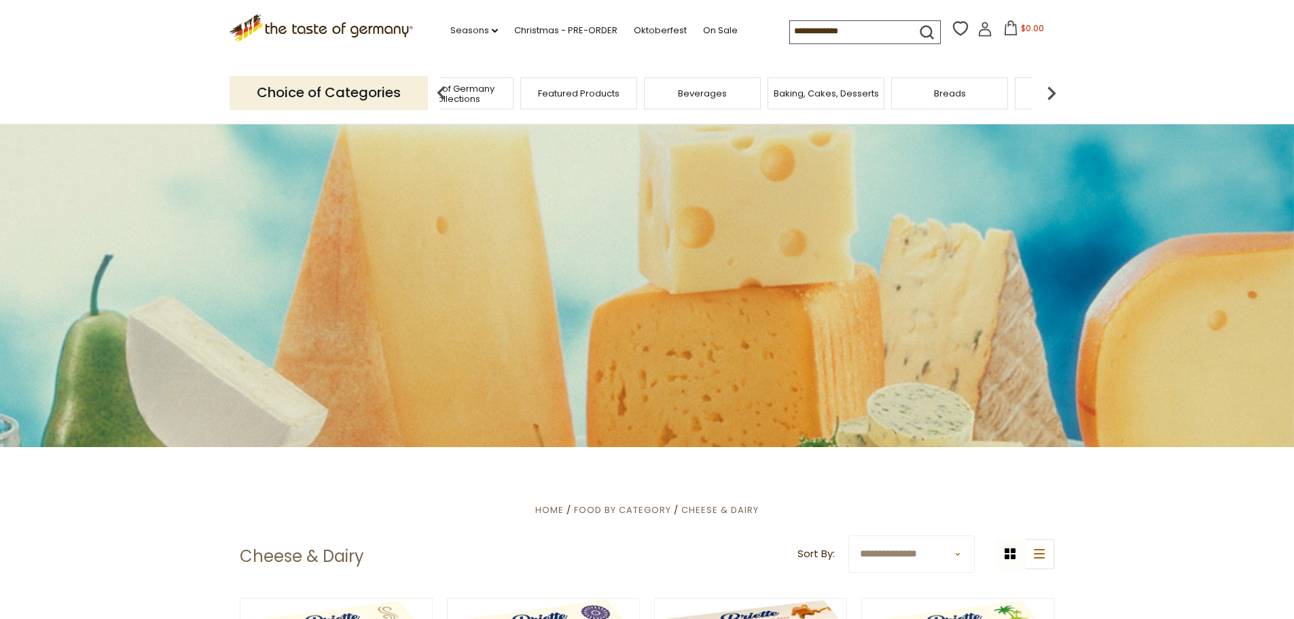
click at [1045, 98] on img at bounding box center [1051, 92] width 27 height 27
click at [733, 96] on div "Candy" at bounding box center [713, 93] width 117 height 32
click at [704, 89] on span "Candy" at bounding box center [713, 93] width 29 height 10
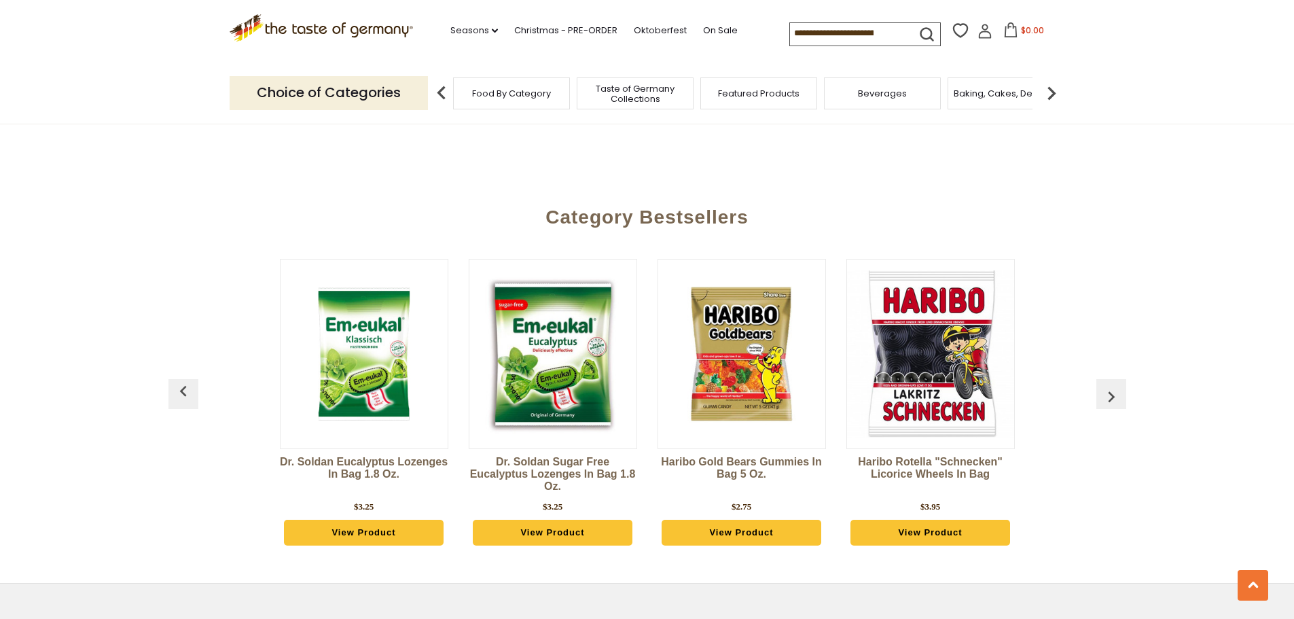
scroll to position [3664, 0]
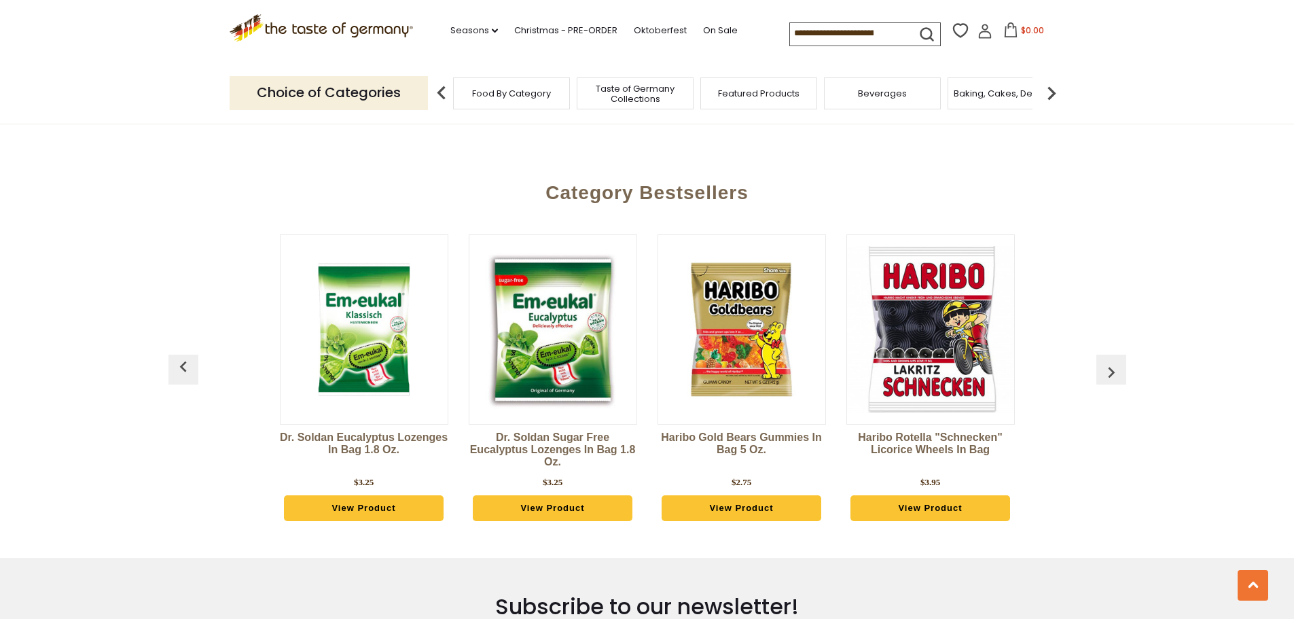
click at [1117, 361] on img "button" at bounding box center [1111, 372] width 22 height 22
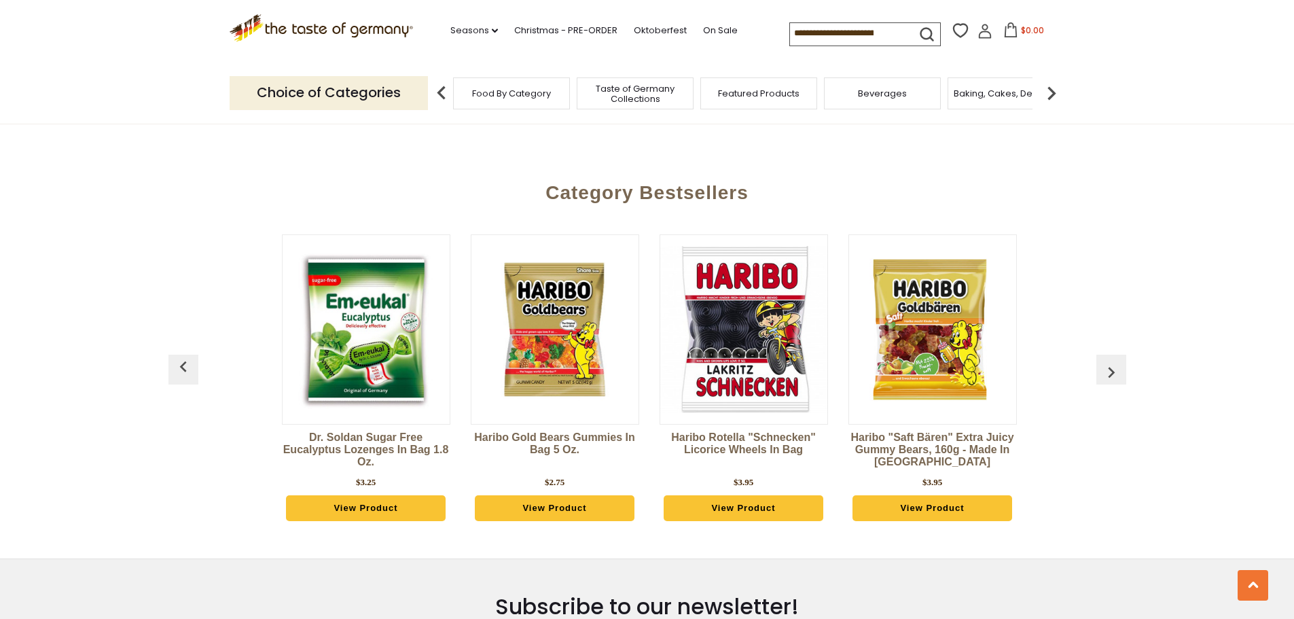
scroll to position [0, 189]
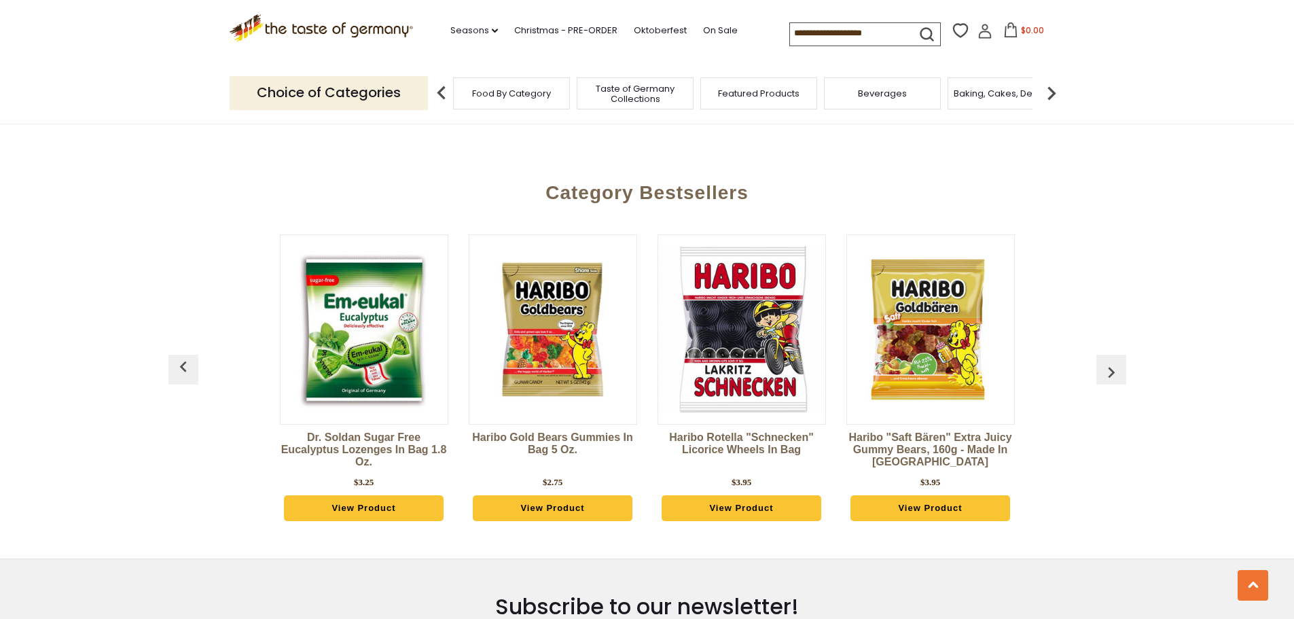
click at [171, 355] on button "button" at bounding box center [183, 370] width 30 height 30
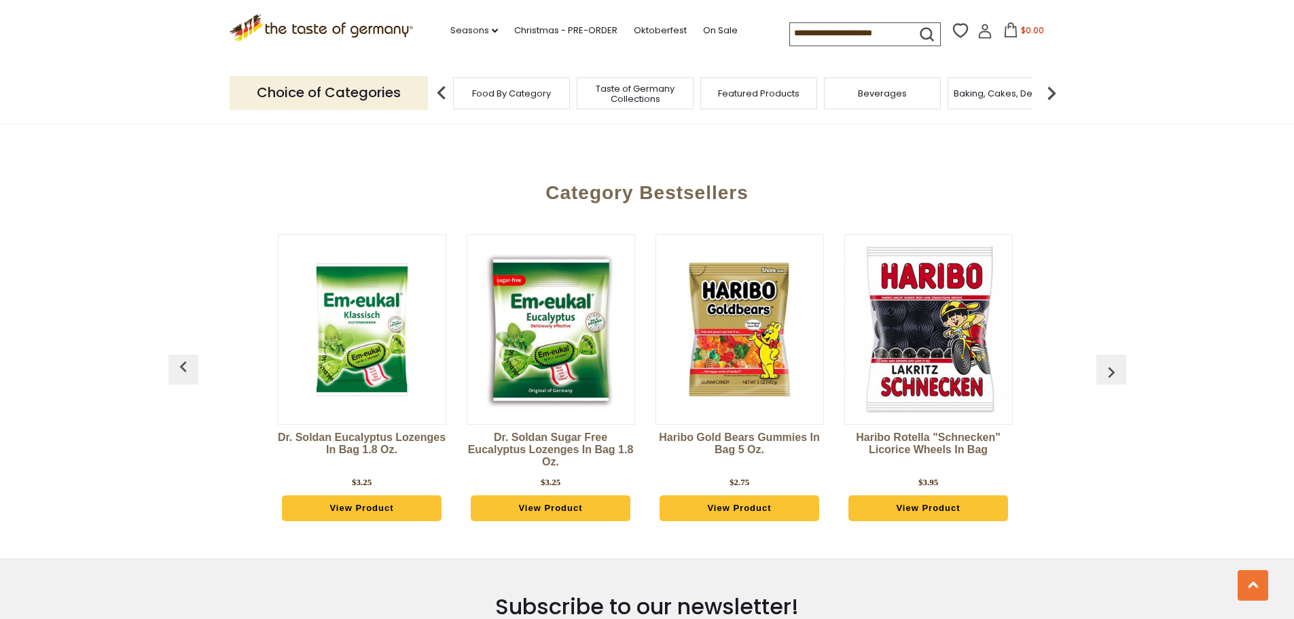
scroll to position [0, 0]
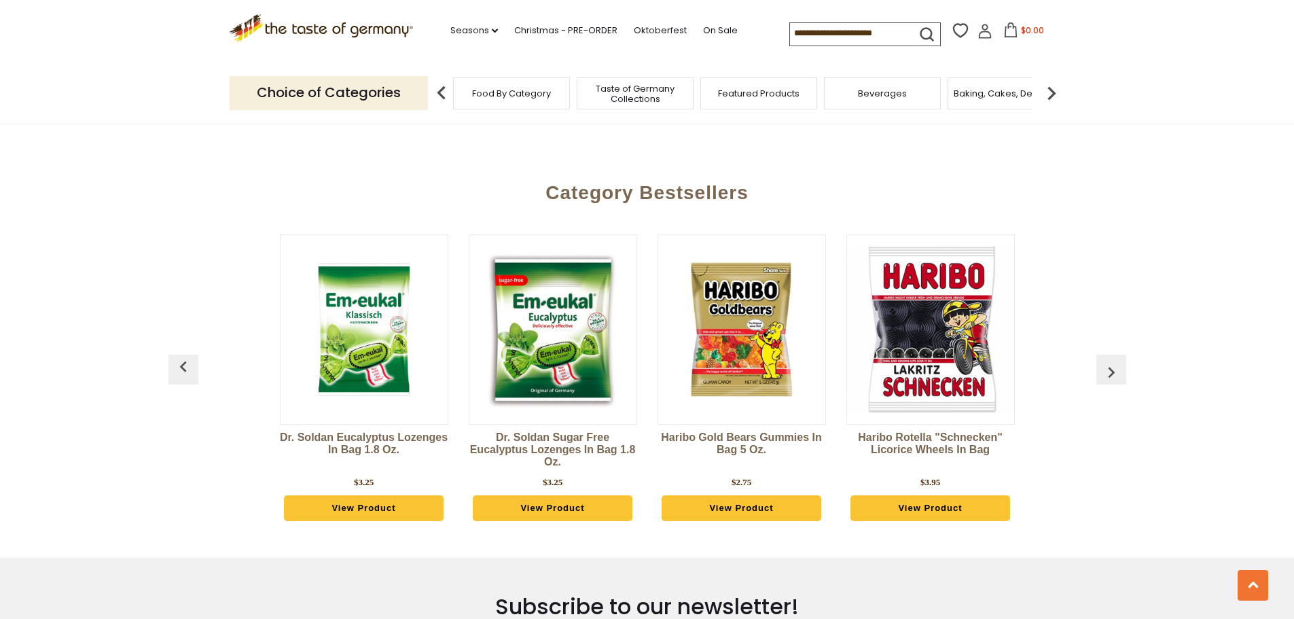
click at [171, 355] on button "button" at bounding box center [183, 370] width 30 height 30
click at [1106, 361] on img "button" at bounding box center [1111, 372] width 22 height 22
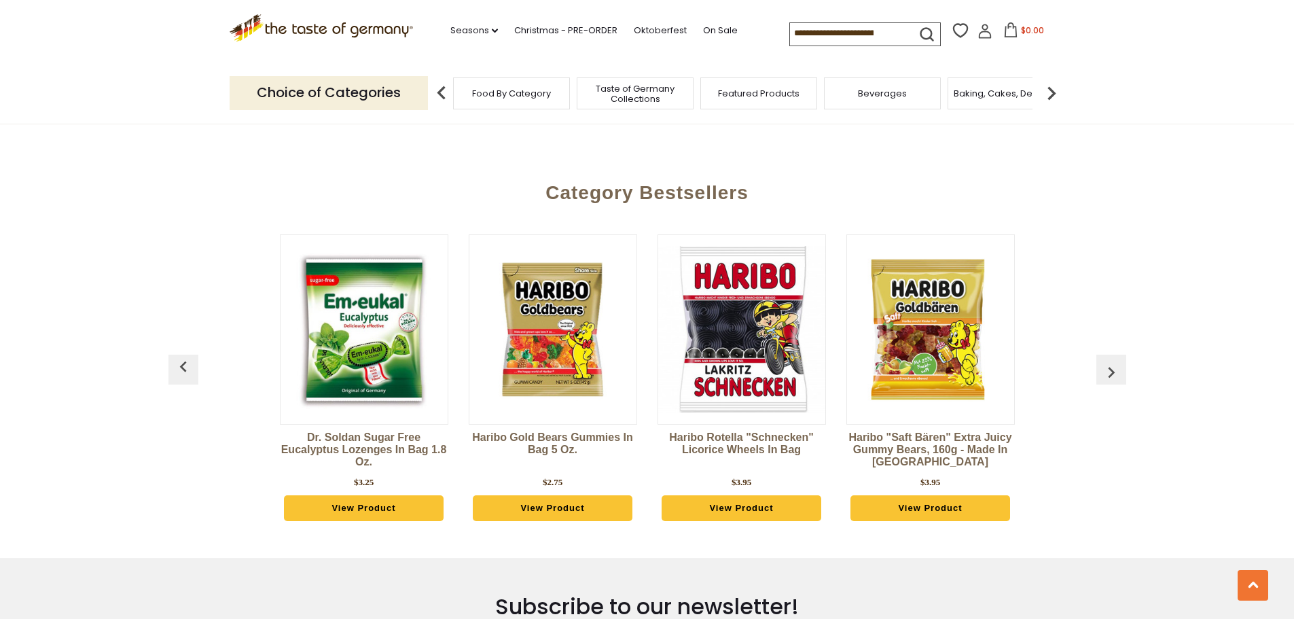
click at [1106, 361] on img "button" at bounding box center [1111, 372] width 22 height 22
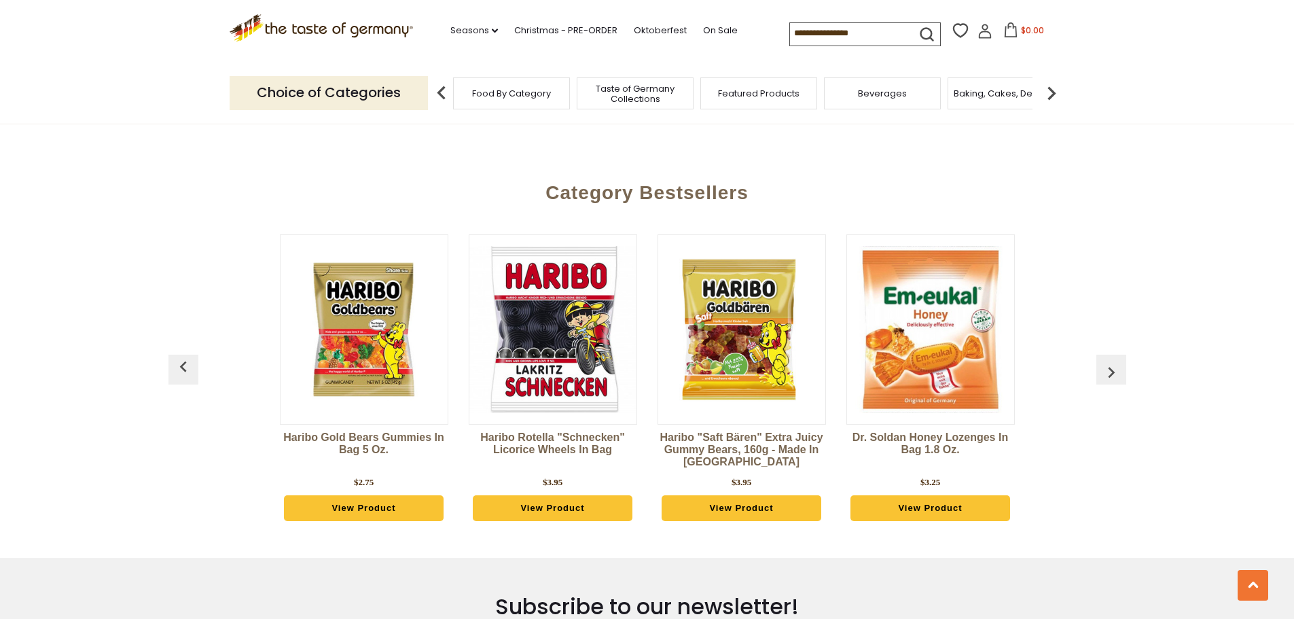
click at [1106, 361] on img "button" at bounding box center [1111, 372] width 22 height 22
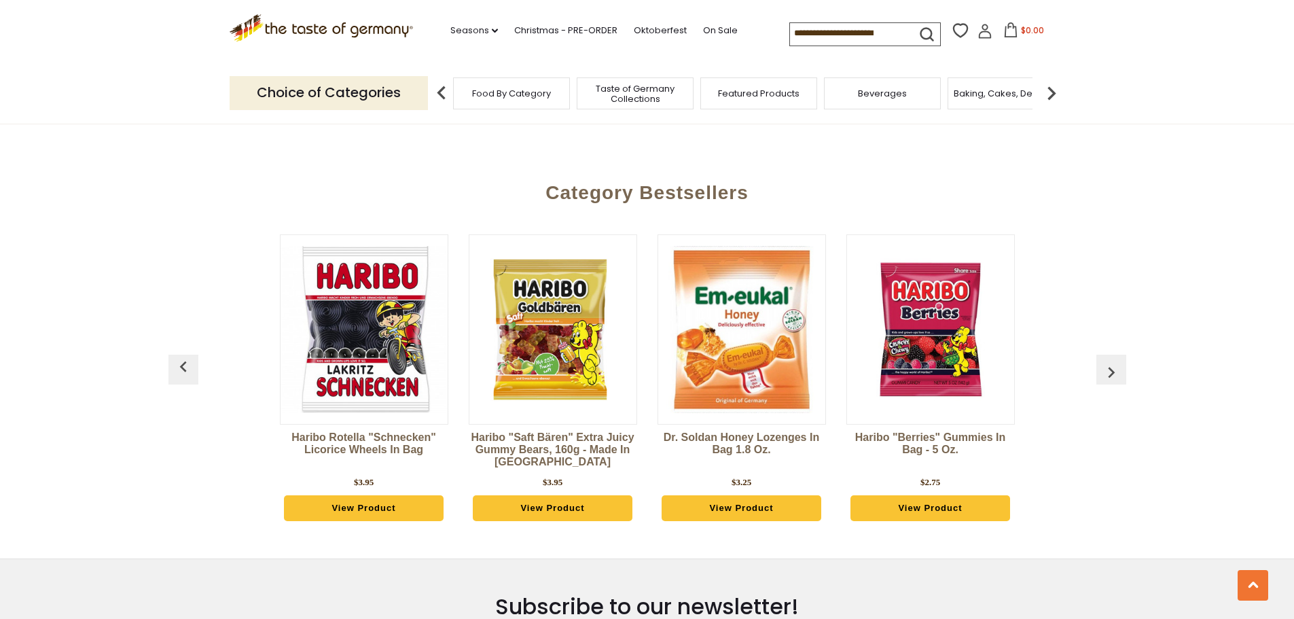
click at [1106, 361] on img "button" at bounding box center [1111, 372] width 22 height 22
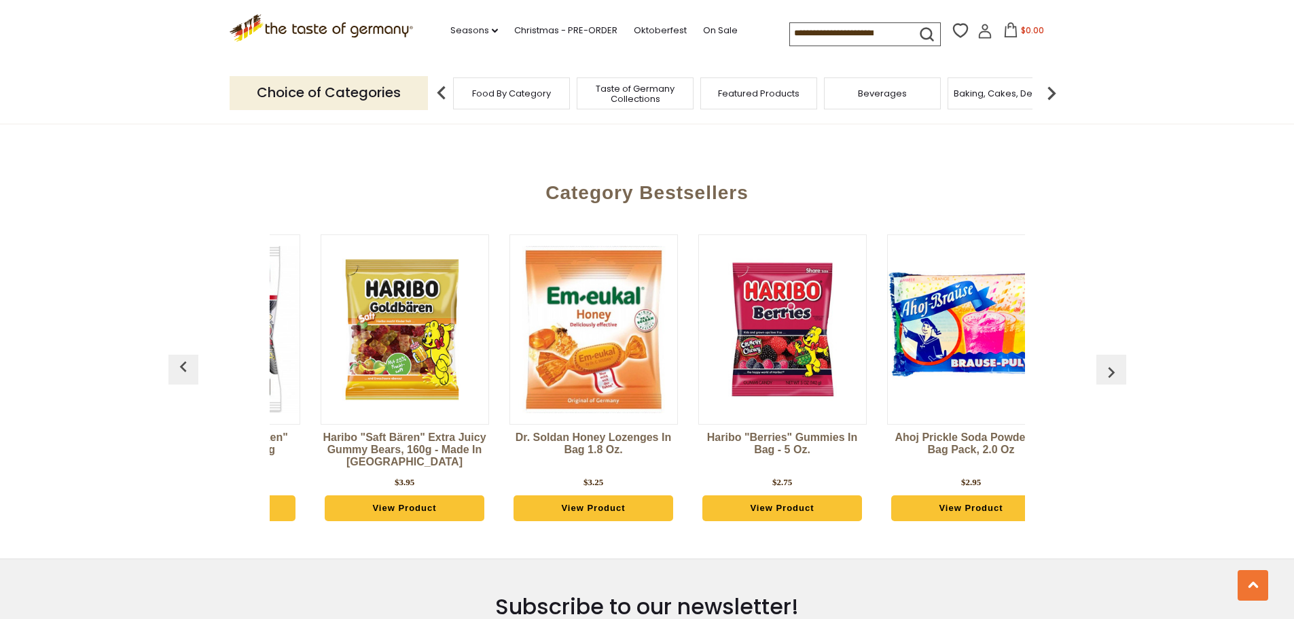
click at [1106, 361] on img "button" at bounding box center [1111, 372] width 22 height 22
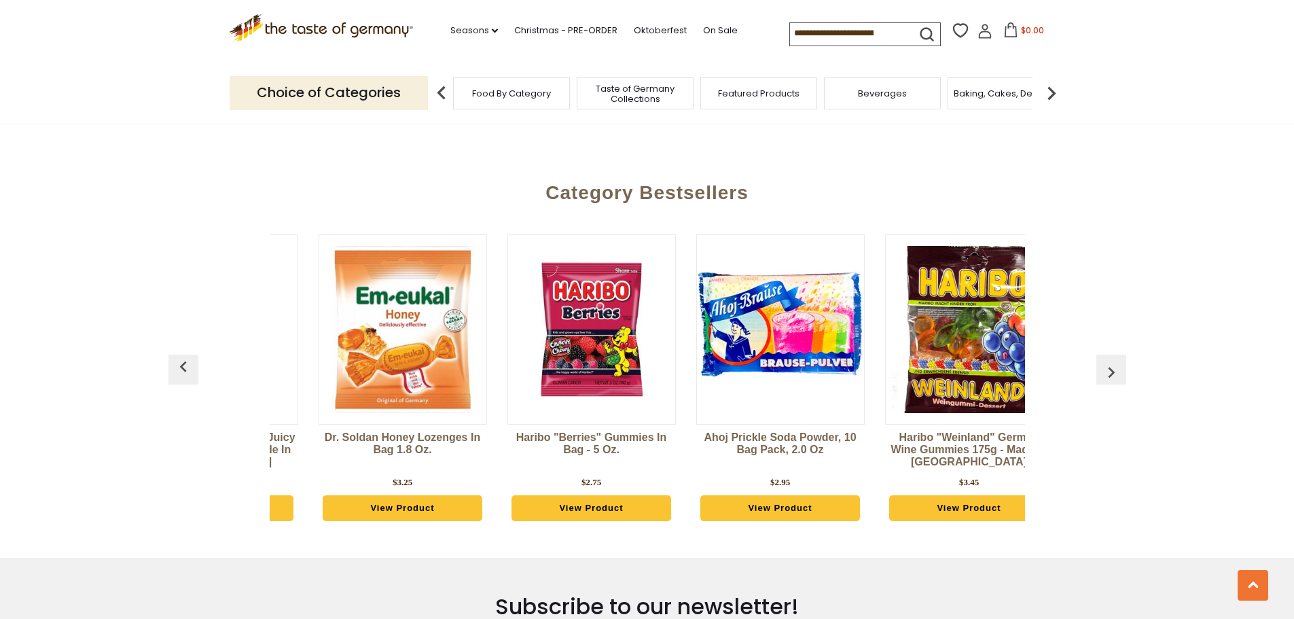
click at [1106, 361] on img "button" at bounding box center [1111, 372] width 22 height 22
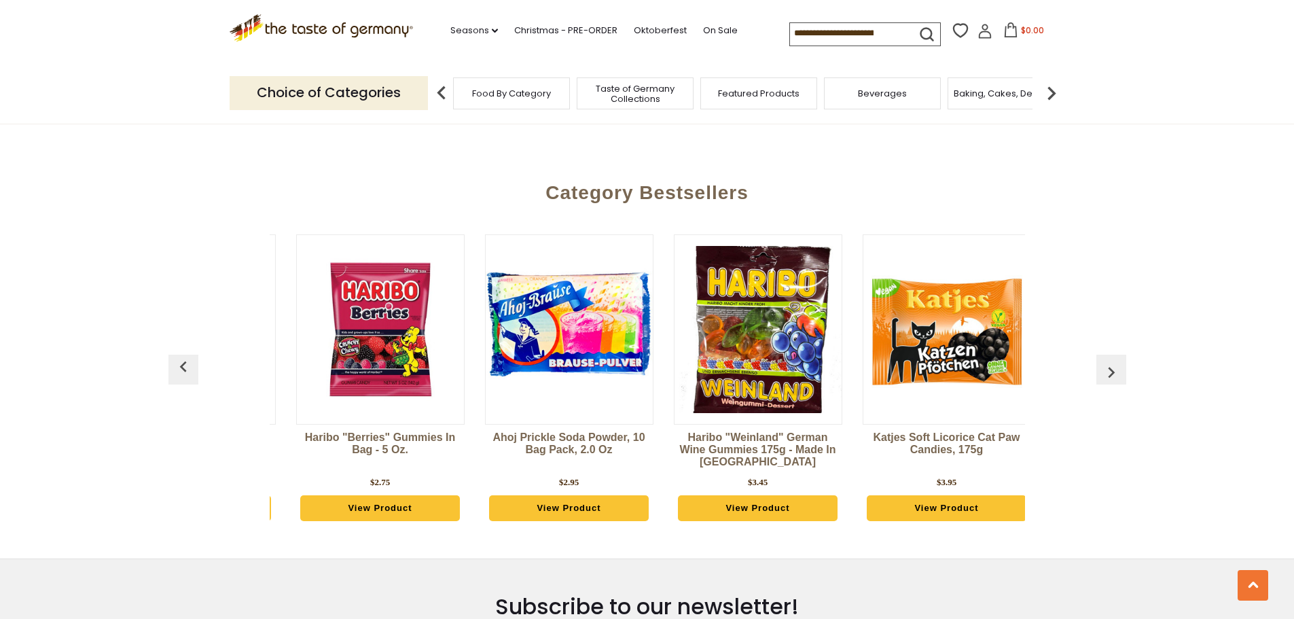
scroll to position [0, 1117]
click at [1106, 361] on img "button" at bounding box center [1111, 372] width 22 height 22
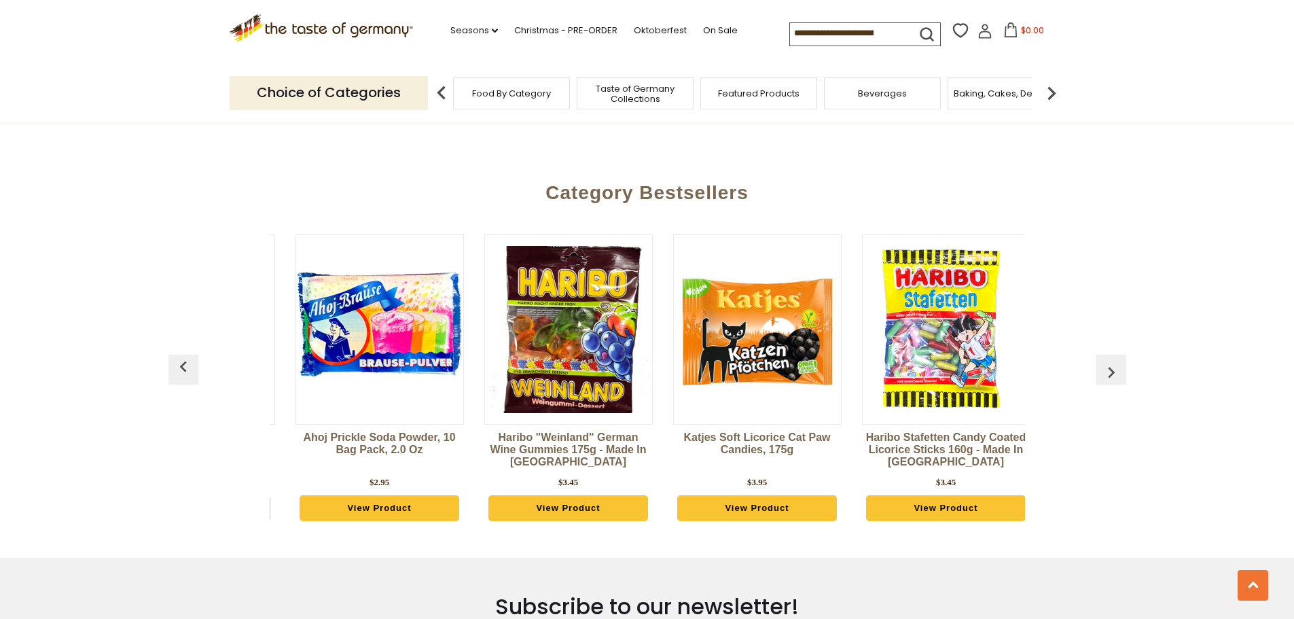
click at [1106, 361] on img "button" at bounding box center [1111, 372] width 22 height 22
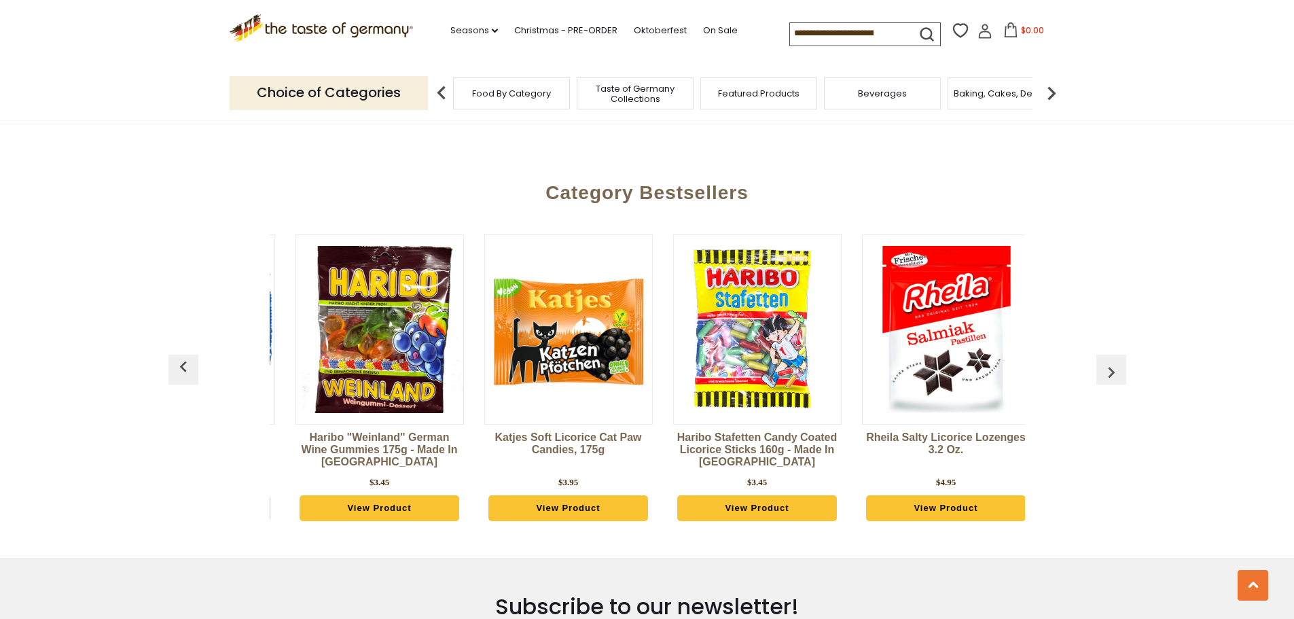
click at [1106, 361] on img "button" at bounding box center [1111, 372] width 22 height 22
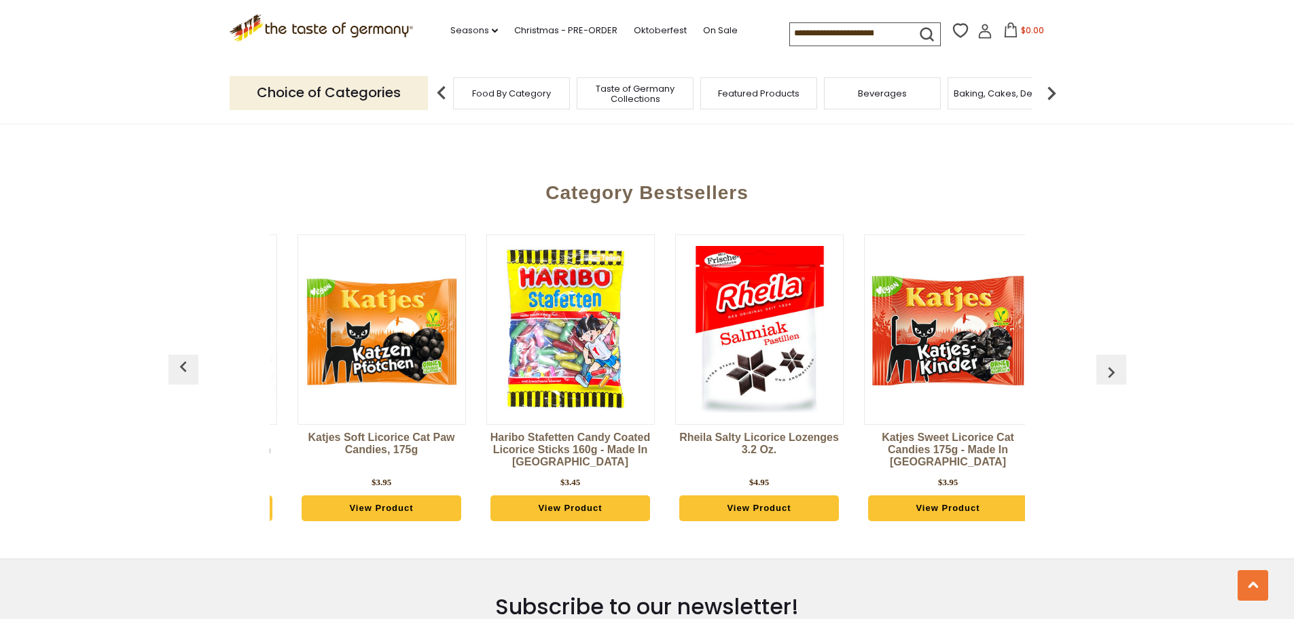
click at [1106, 361] on img "button" at bounding box center [1111, 372] width 22 height 22
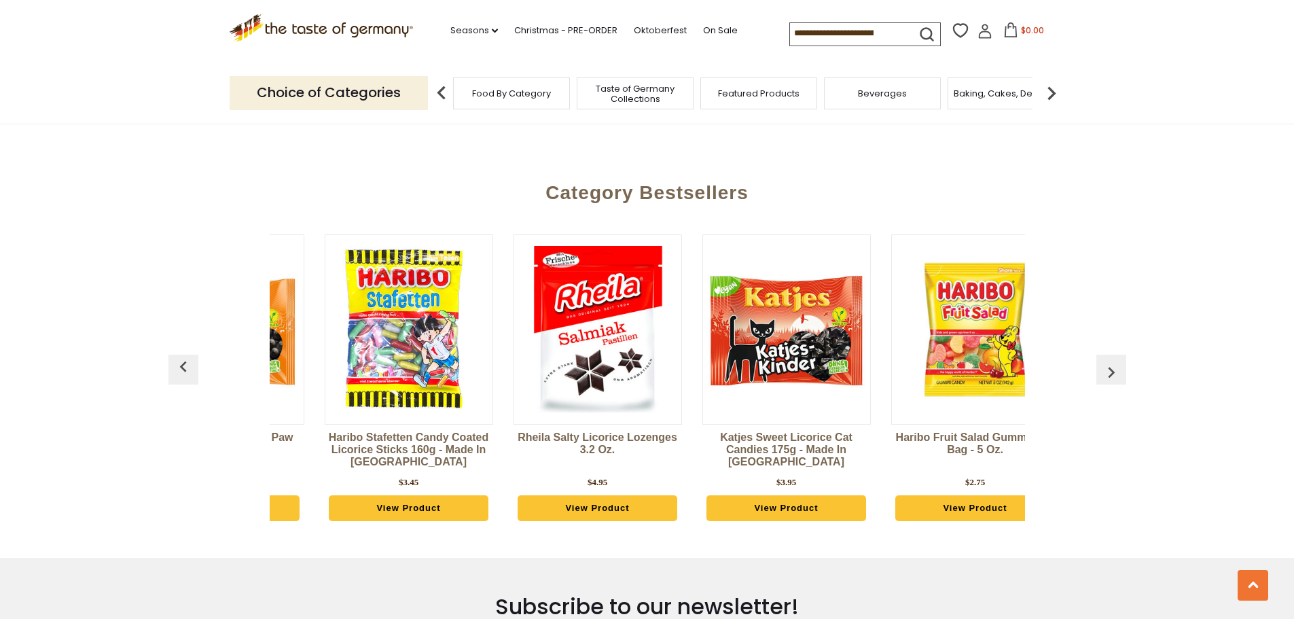
click at [1106, 361] on img "button" at bounding box center [1111, 372] width 22 height 22
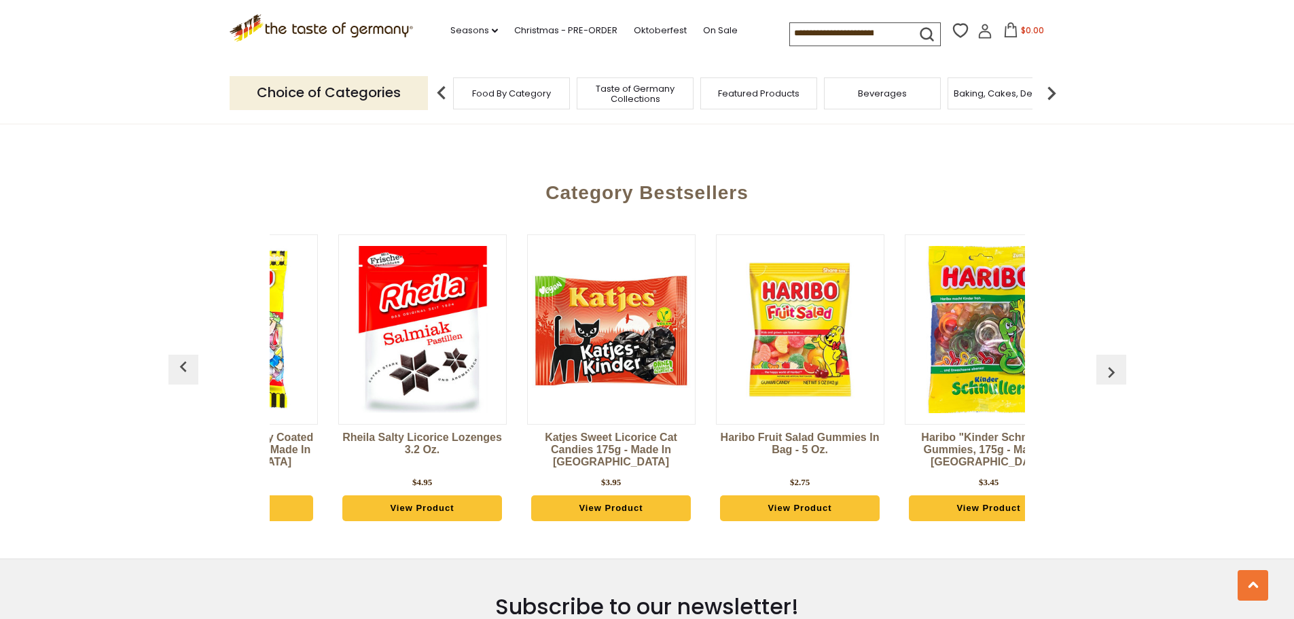
click at [1106, 361] on img "button" at bounding box center [1111, 372] width 22 height 22
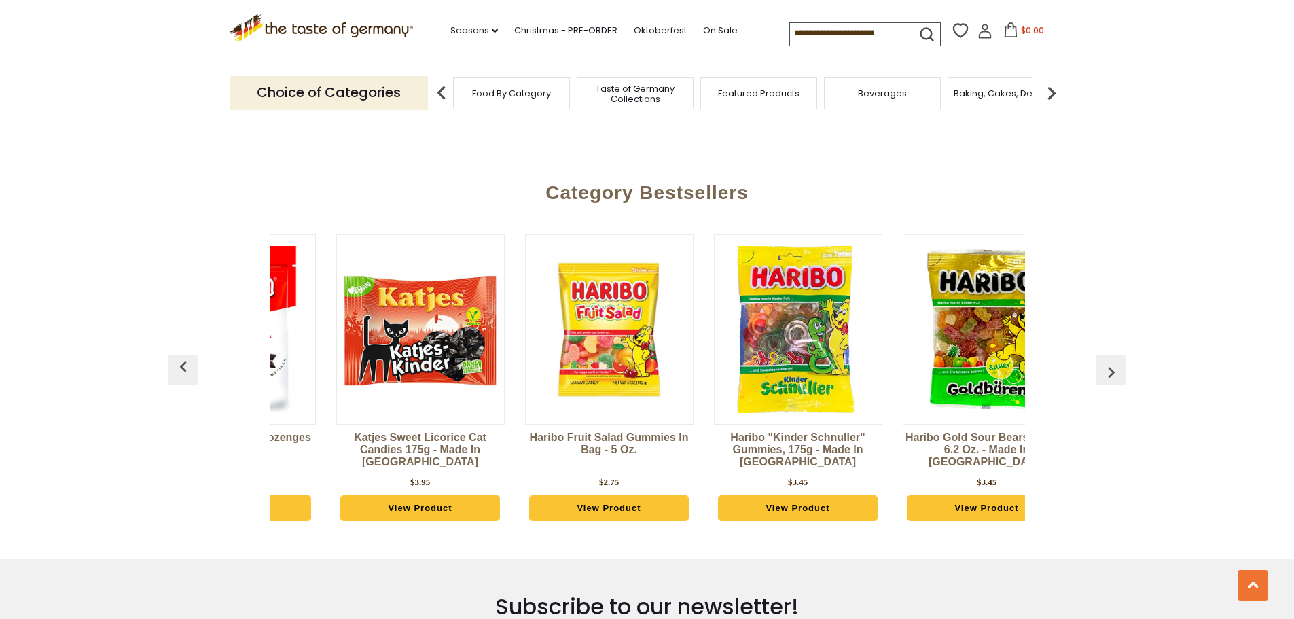
click at [1106, 361] on img "button" at bounding box center [1111, 372] width 22 height 22
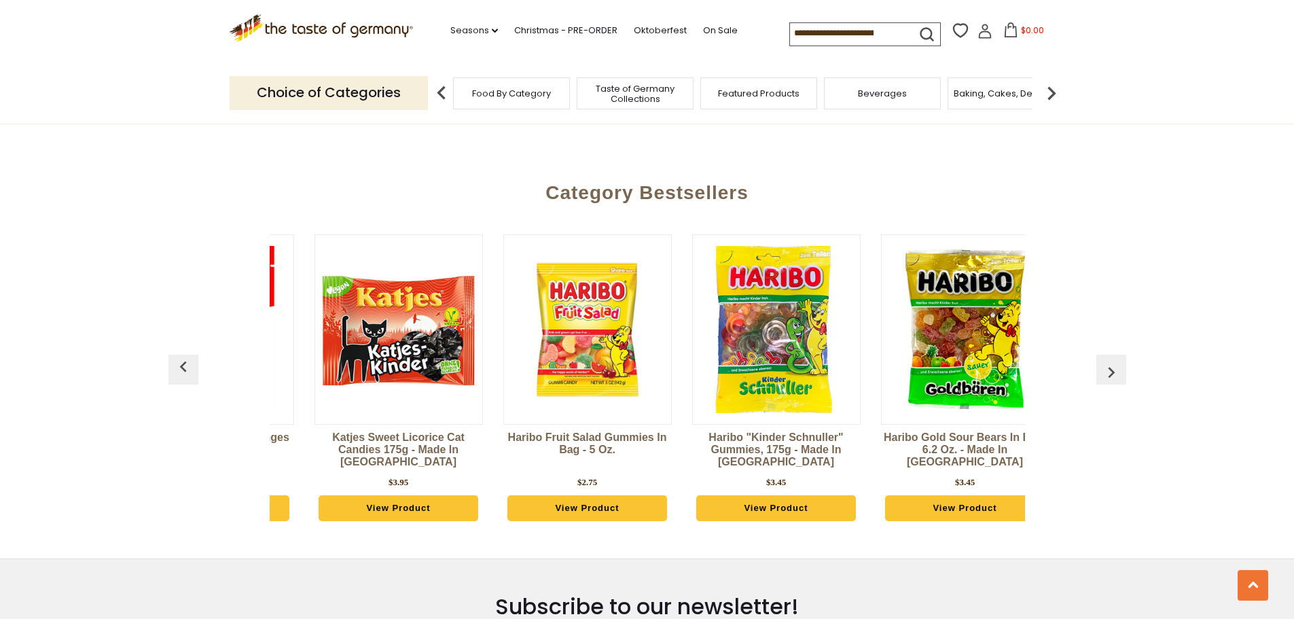
scroll to position [0, 2266]
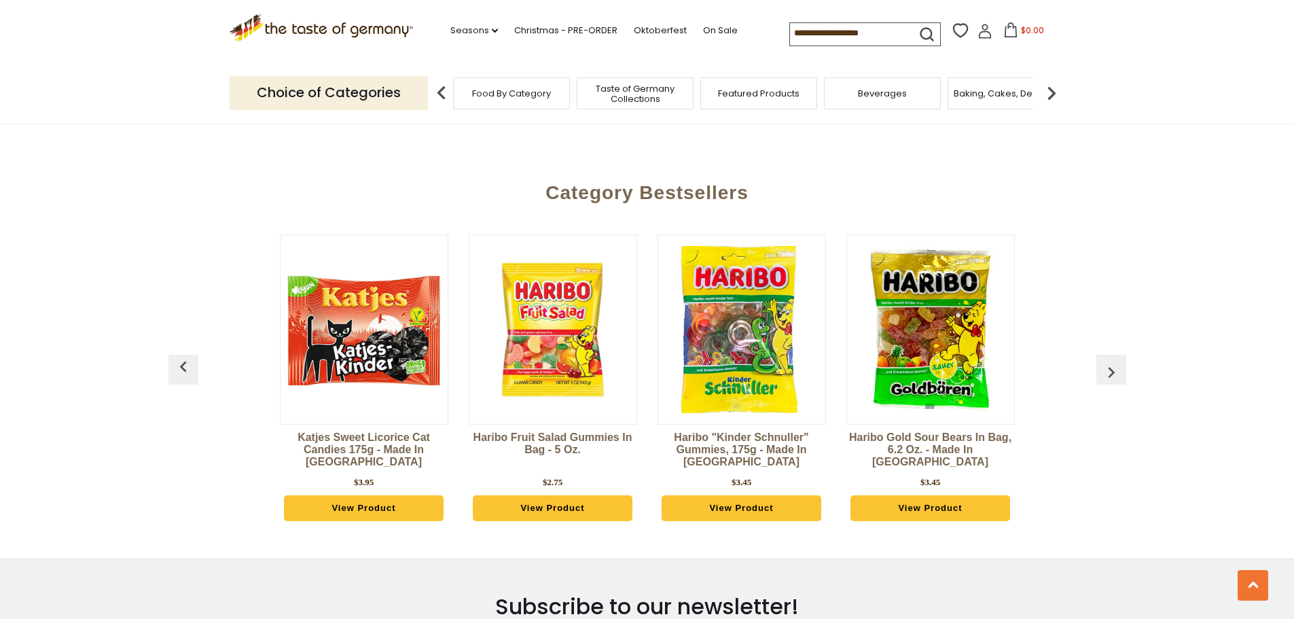
click at [1106, 361] on img "button" at bounding box center [1111, 372] width 22 height 22
click at [1107, 361] on img "button" at bounding box center [1111, 372] width 22 height 22
click at [1105, 361] on img "button" at bounding box center [1111, 372] width 22 height 22
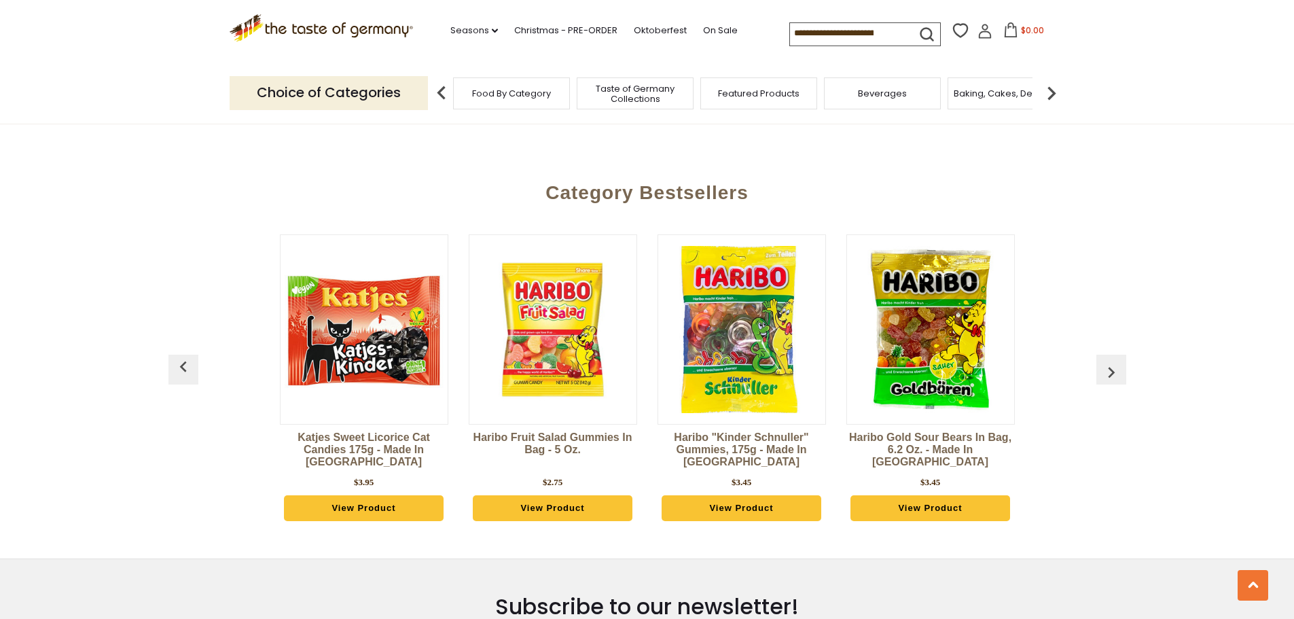
click at [1105, 361] on img "button" at bounding box center [1111, 372] width 22 height 22
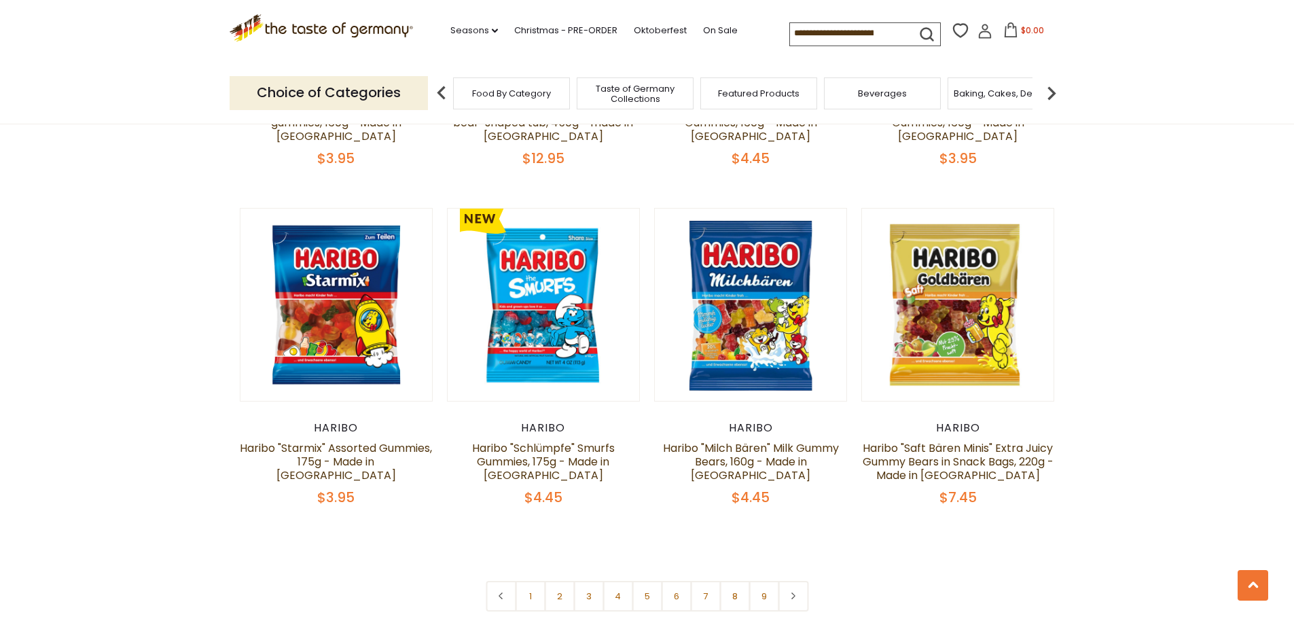
scroll to position [3125, 0]
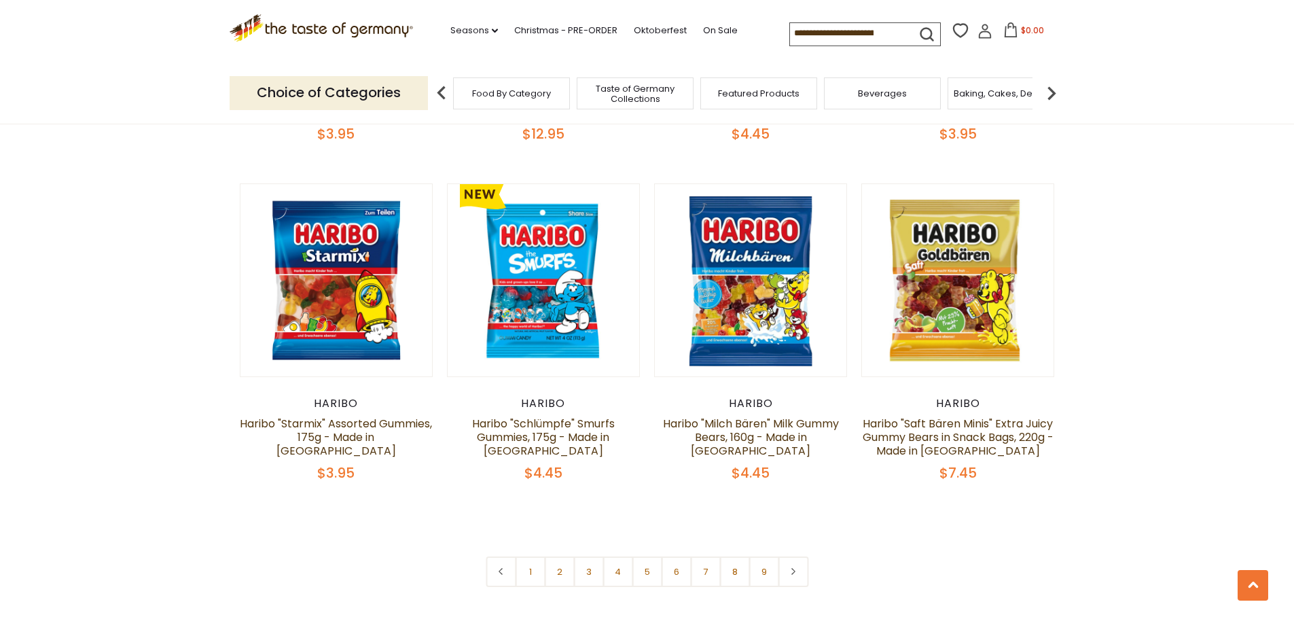
click at [557, 556] on link "2" at bounding box center [559, 571] width 31 height 31
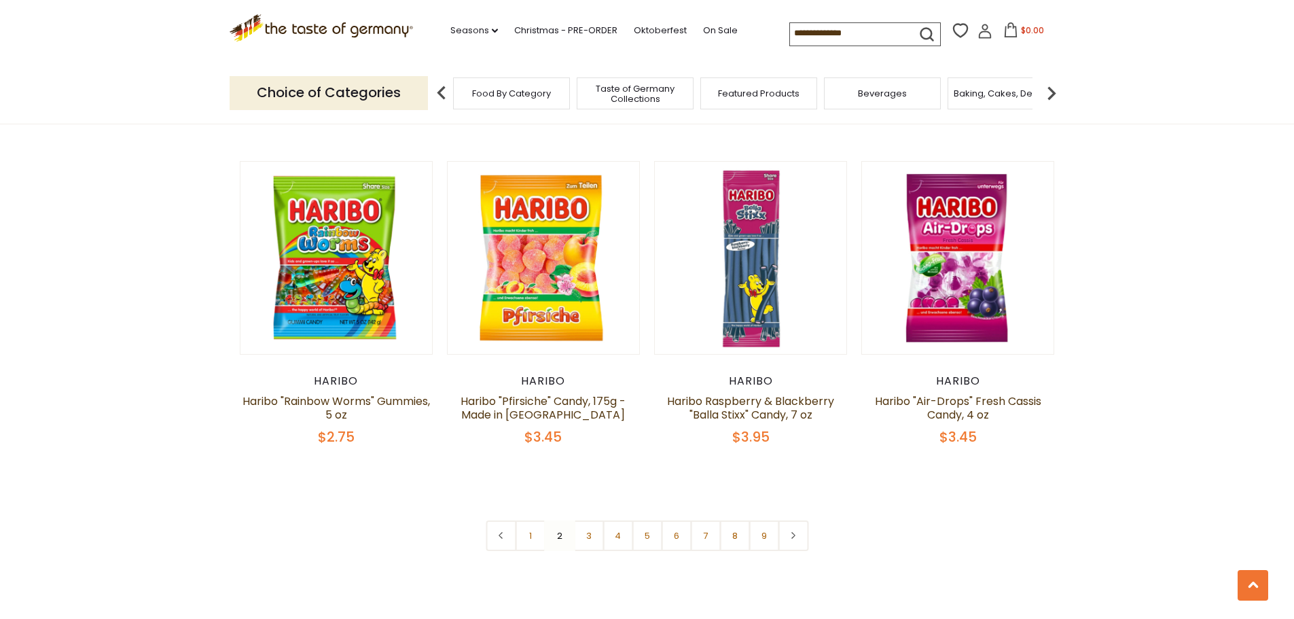
scroll to position [3252, 0]
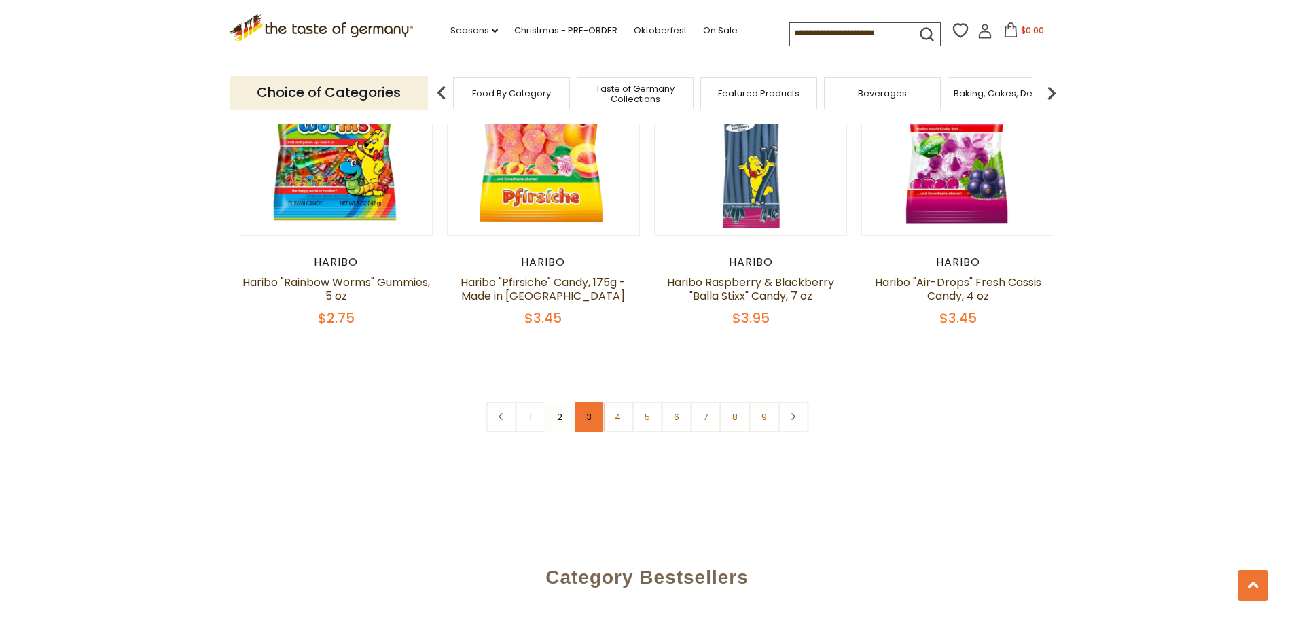
click at [596, 401] on link "3" at bounding box center [588, 416] width 31 height 31
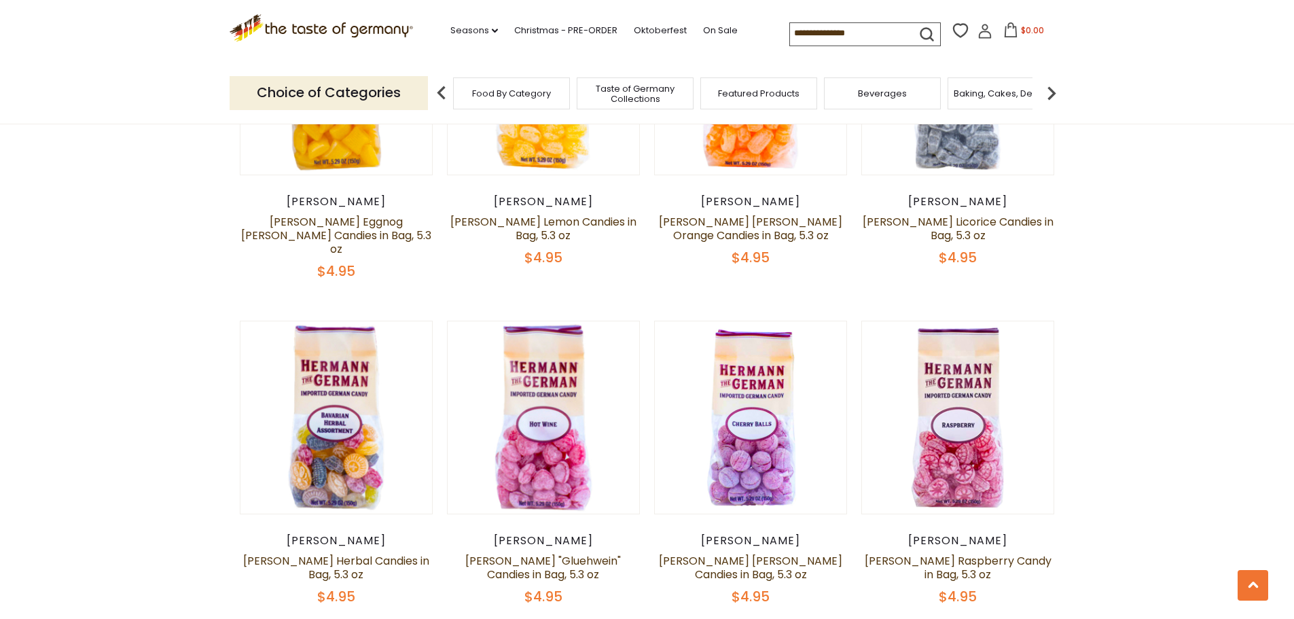
scroll to position [2989, 0]
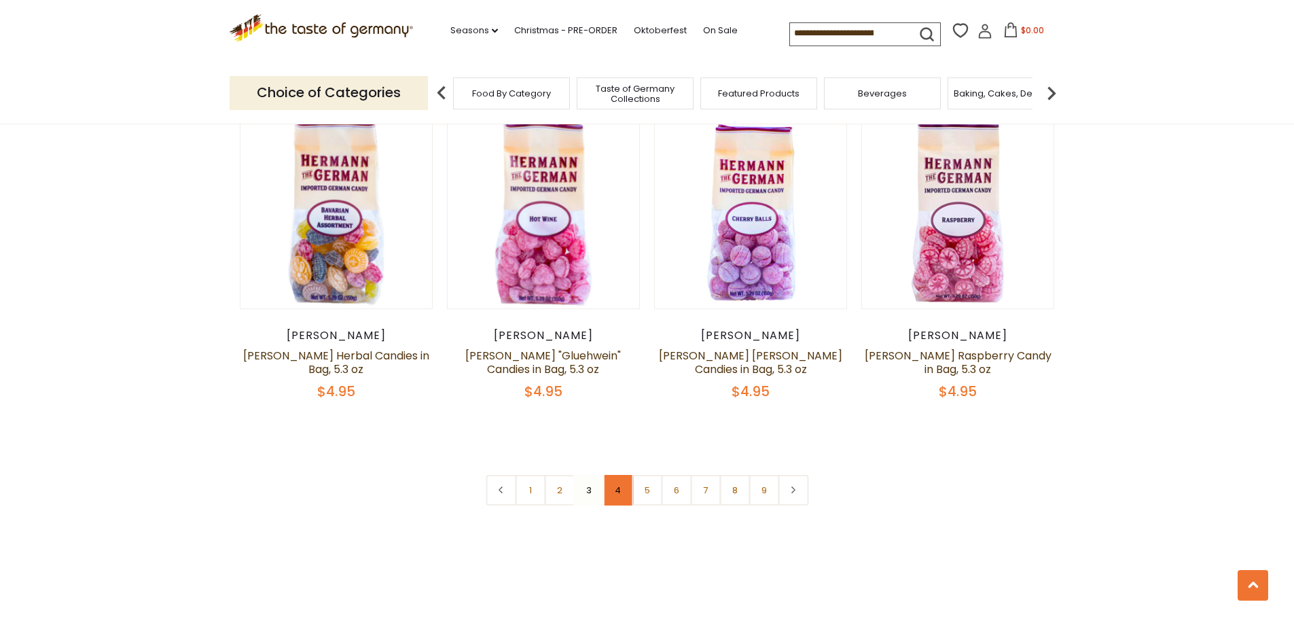
click at [620, 475] on link "4" at bounding box center [618, 490] width 31 height 31
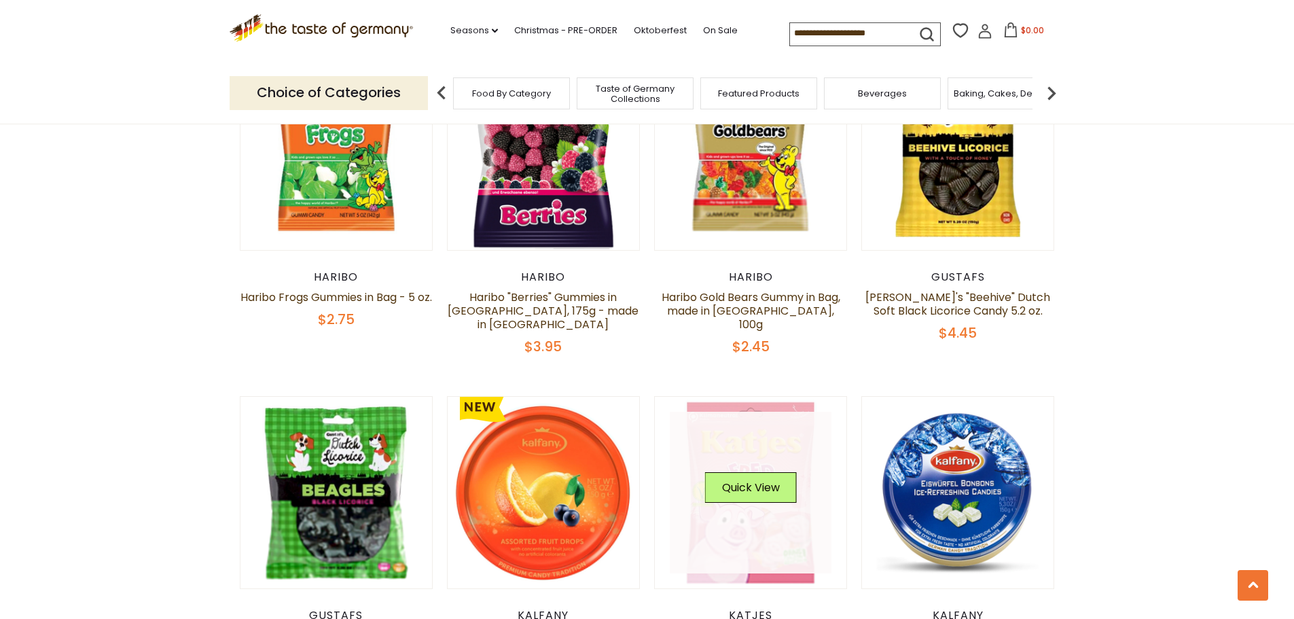
scroll to position [1486, 0]
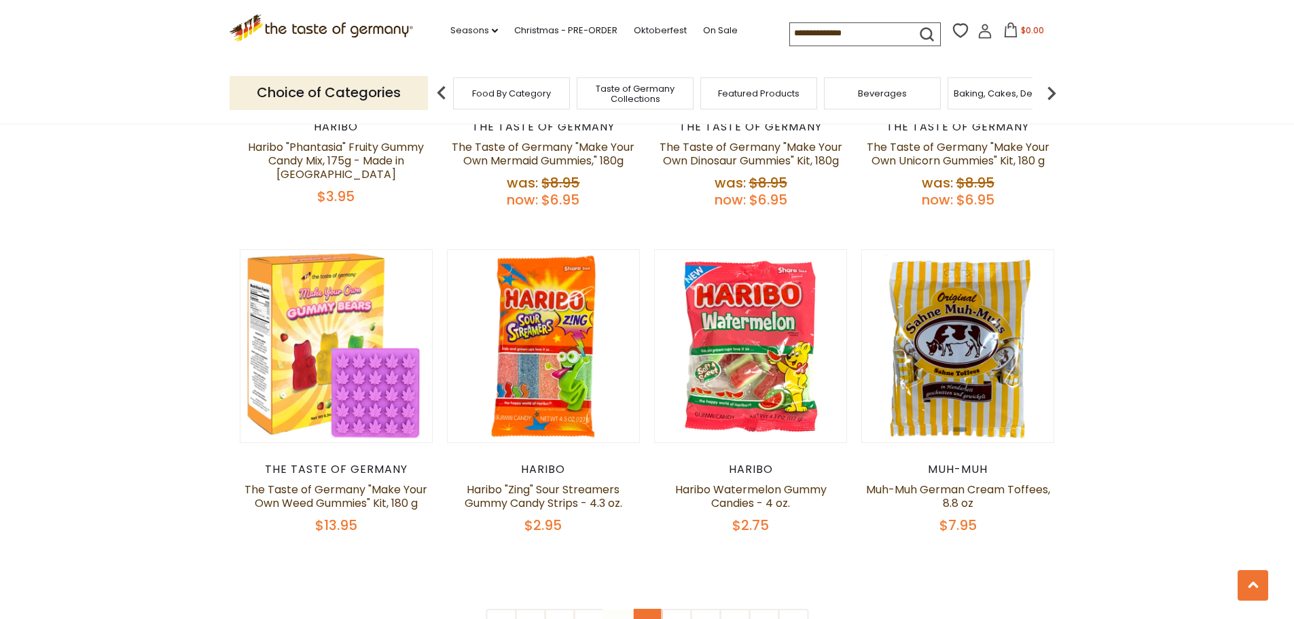
click at [645, 609] on link "5" at bounding box center [647, 624] width 31 height 31
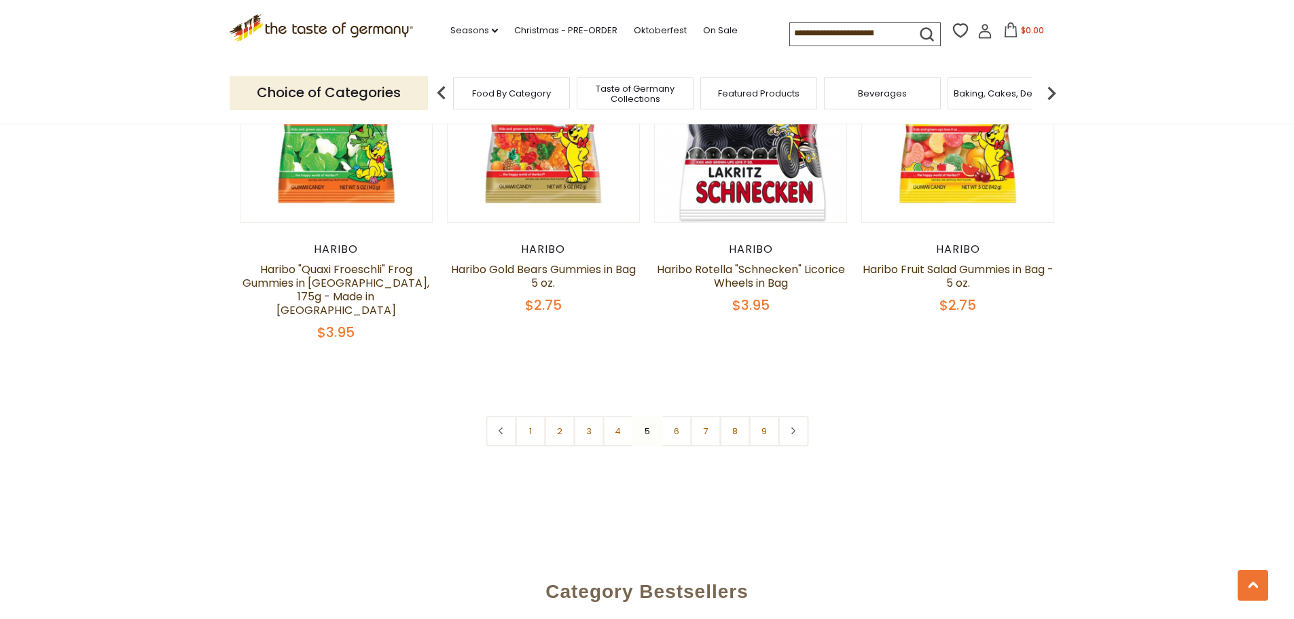
scroll to position [3252, 0]
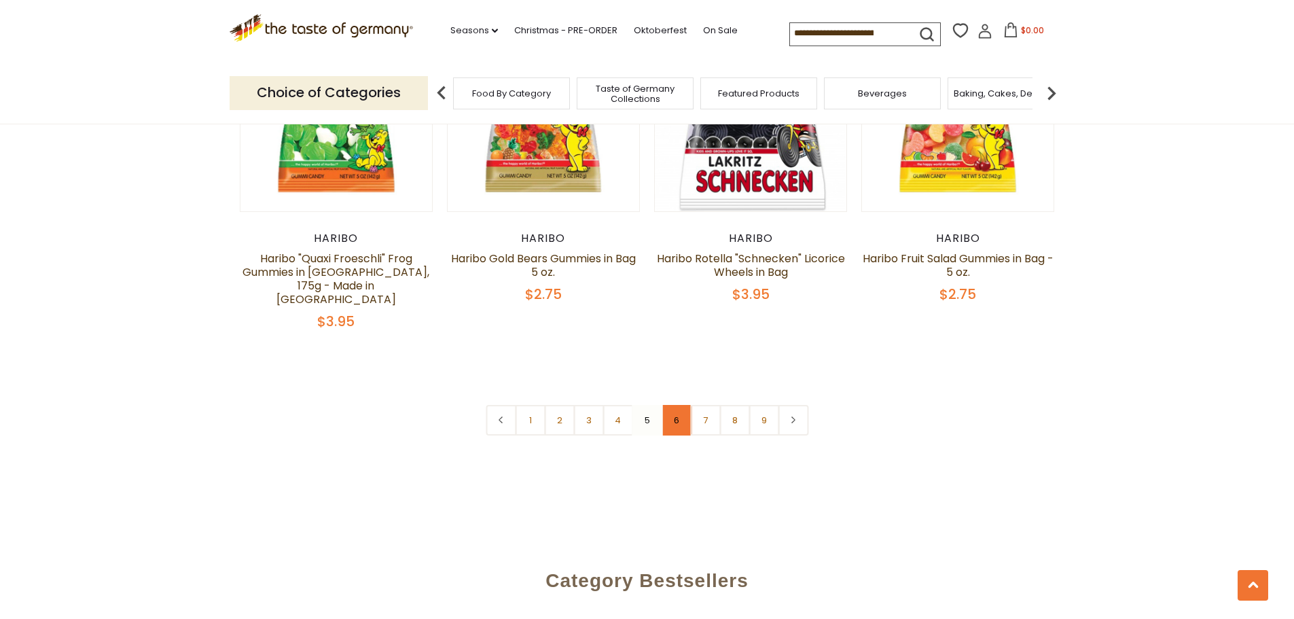
click at [677, 405] on link "6" at bounding box center [676, 420] width 31 height 31
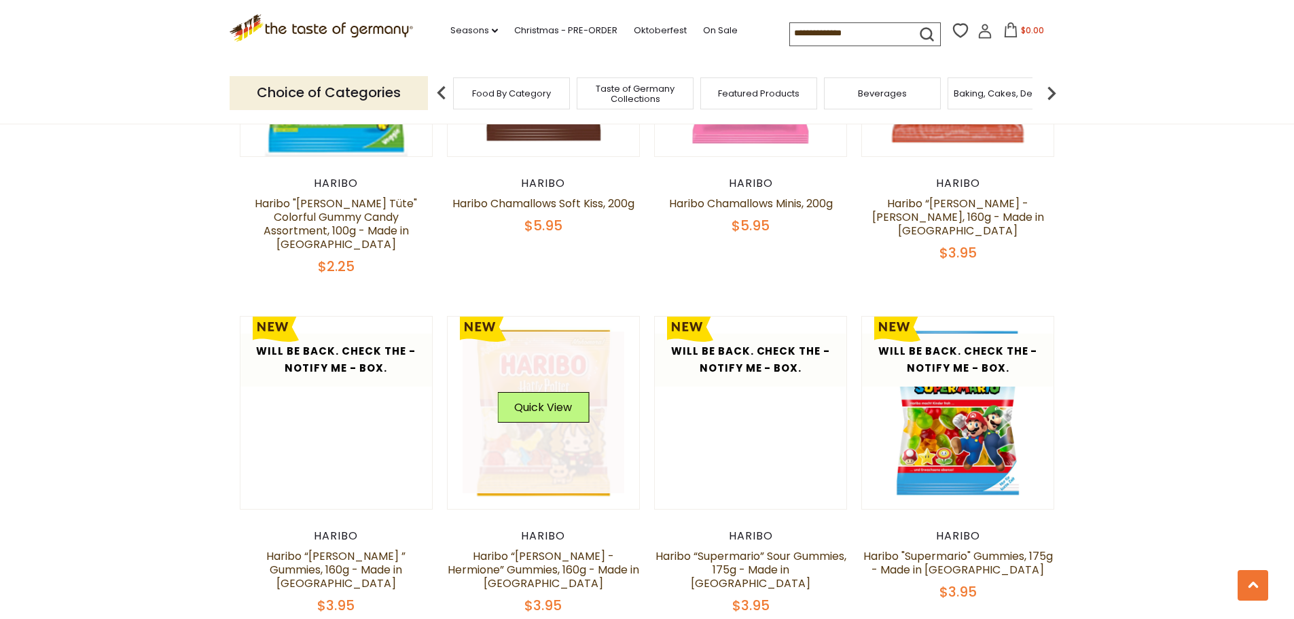
scroll to position [2367, 0]
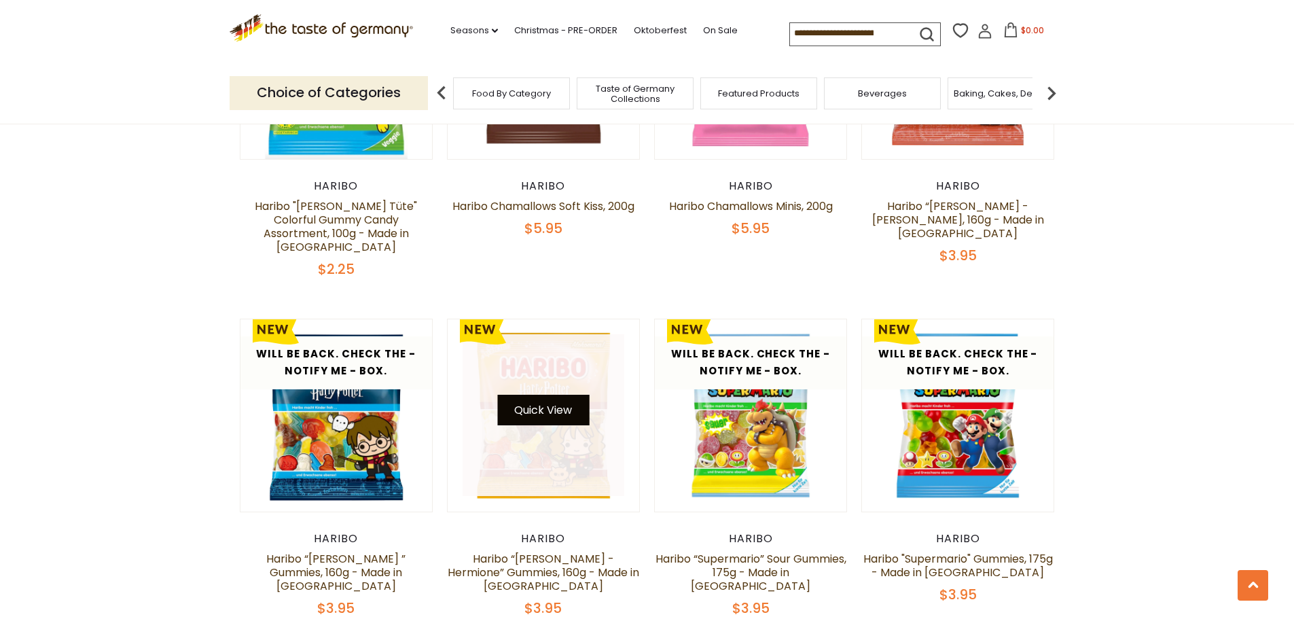
drag, startPoint x: 573, startPoint y: 365, endPoint x: 546, endPoint y: 319, distance: 53.6
click at [546, 395] on button "Quick View" at bounding box center [543, 410] width 92 height 31
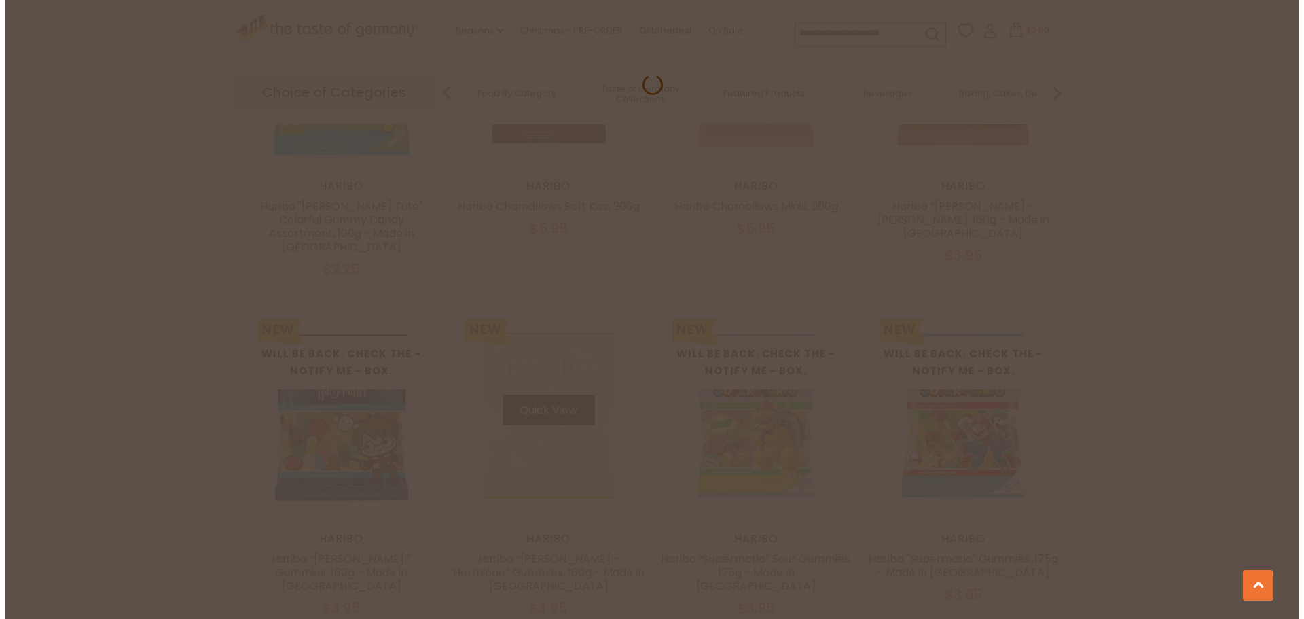
scroll to position [2369, 0]
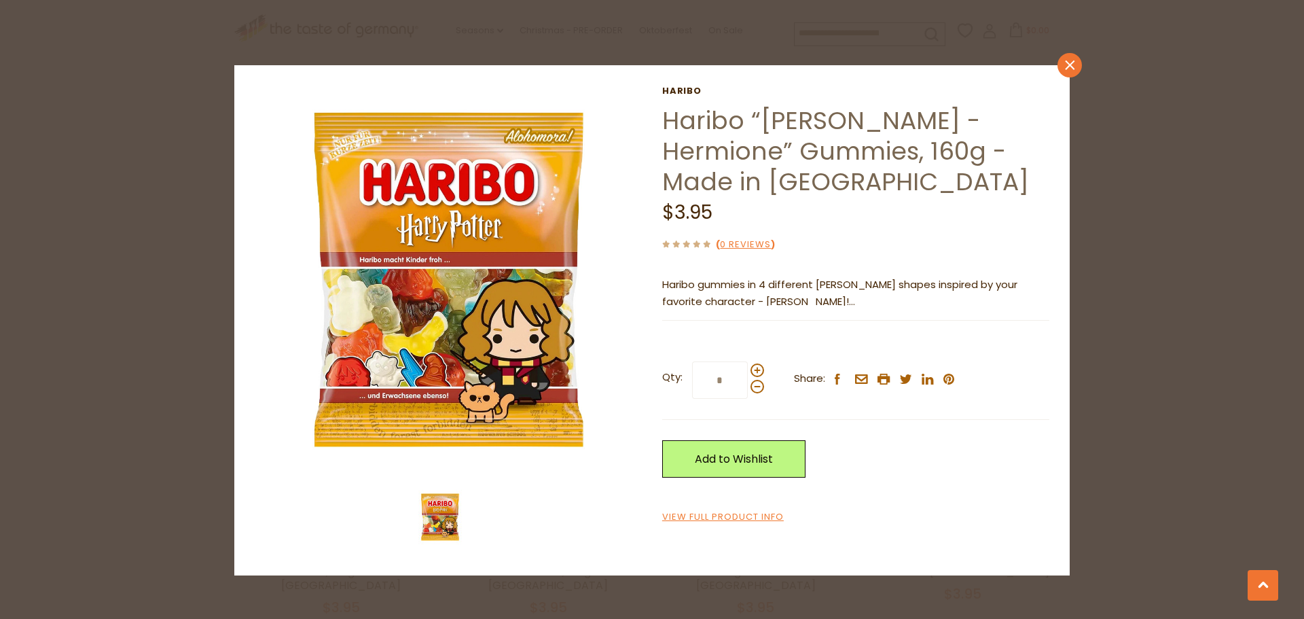
click at [1066, 69] on icon at bounding box center [1070, 65] width 10 height 10
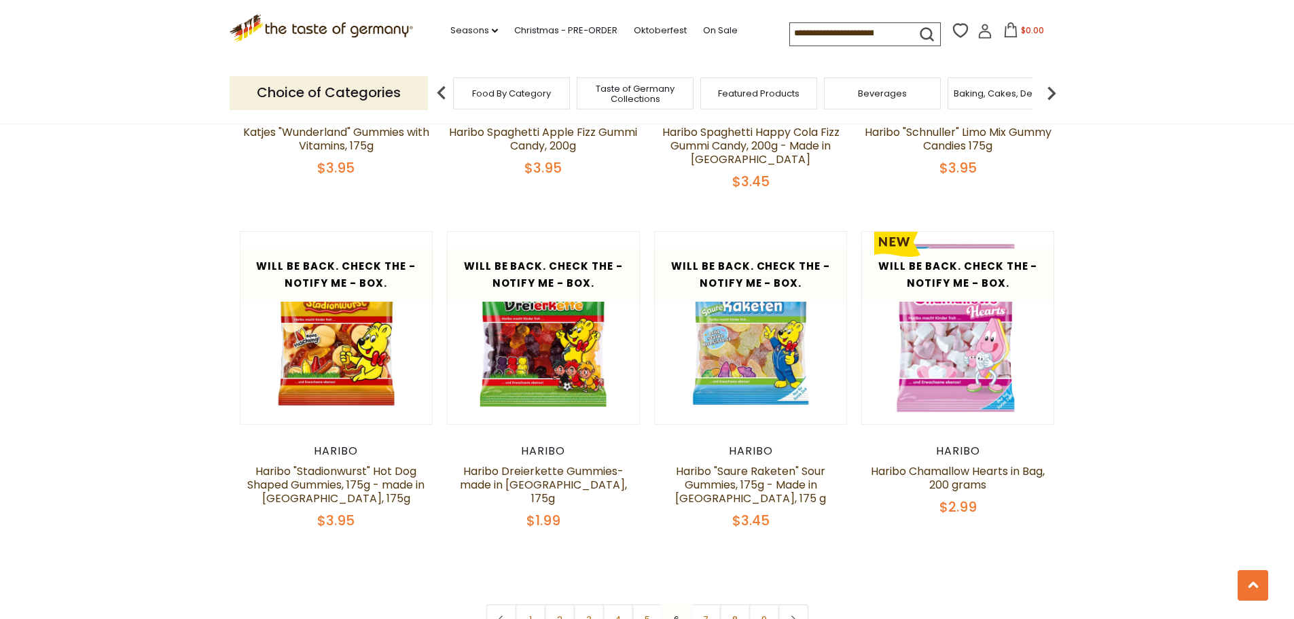
scroll to position [3182, 0]
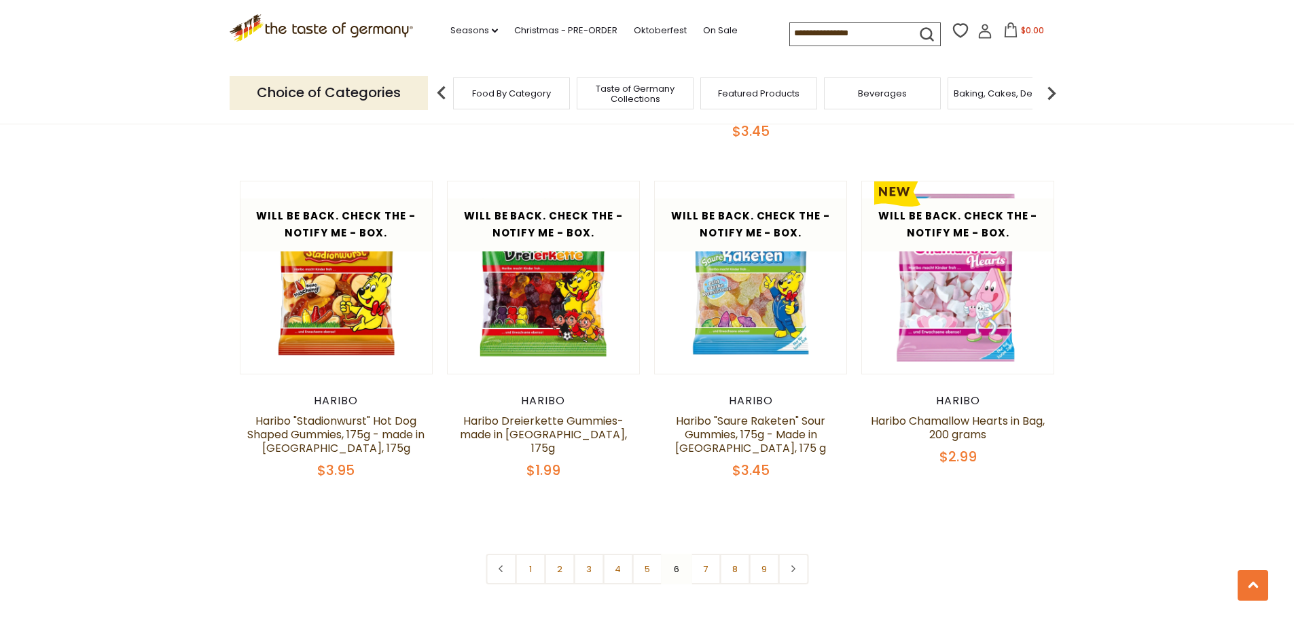
click at [698, 554] on link "7" at bounding box center [705, 569] width 31 height 31
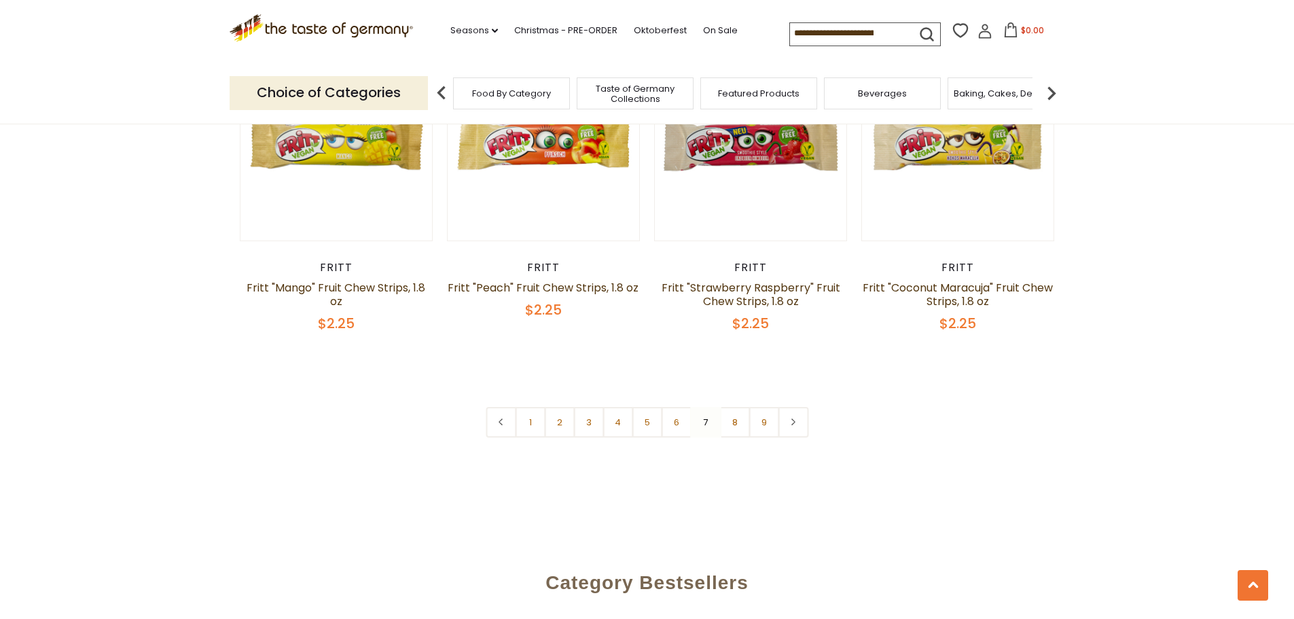
scroll to position [3464, 0]
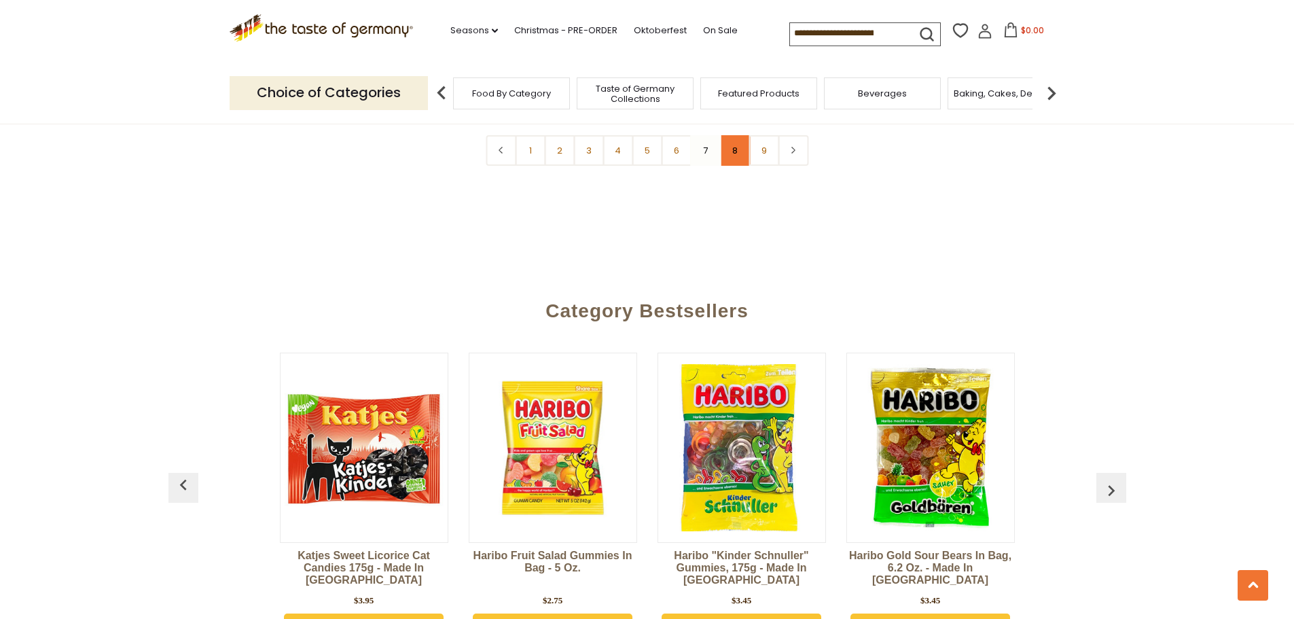
click at [735, 144] on link "8" at bounding box center [734, 150] width 31 height 31
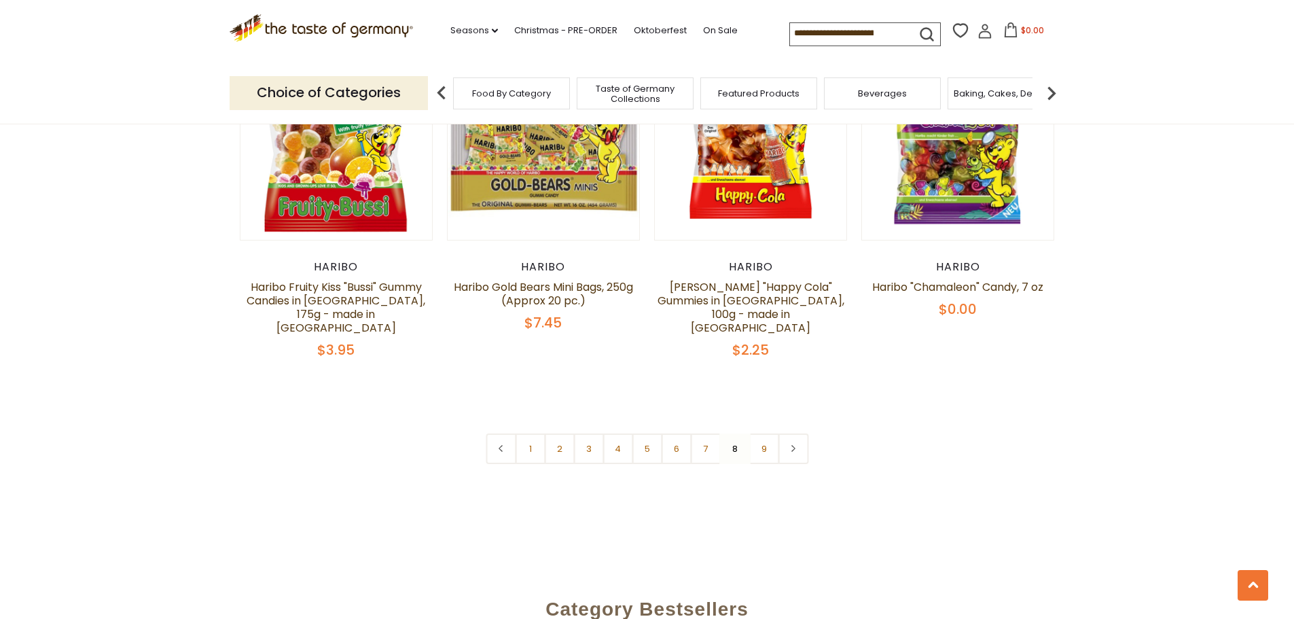
scroll to position [3252, 0]
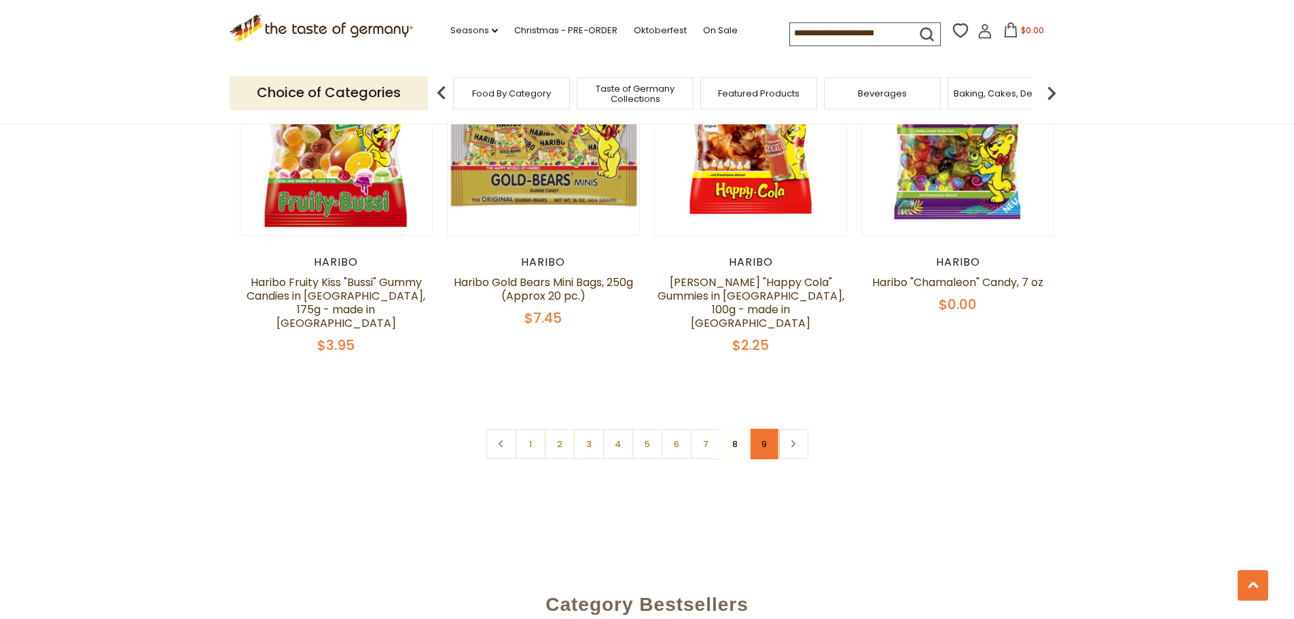
click at [765, 429] on link "9" at bounding box center [764, 444] width 31 height 31
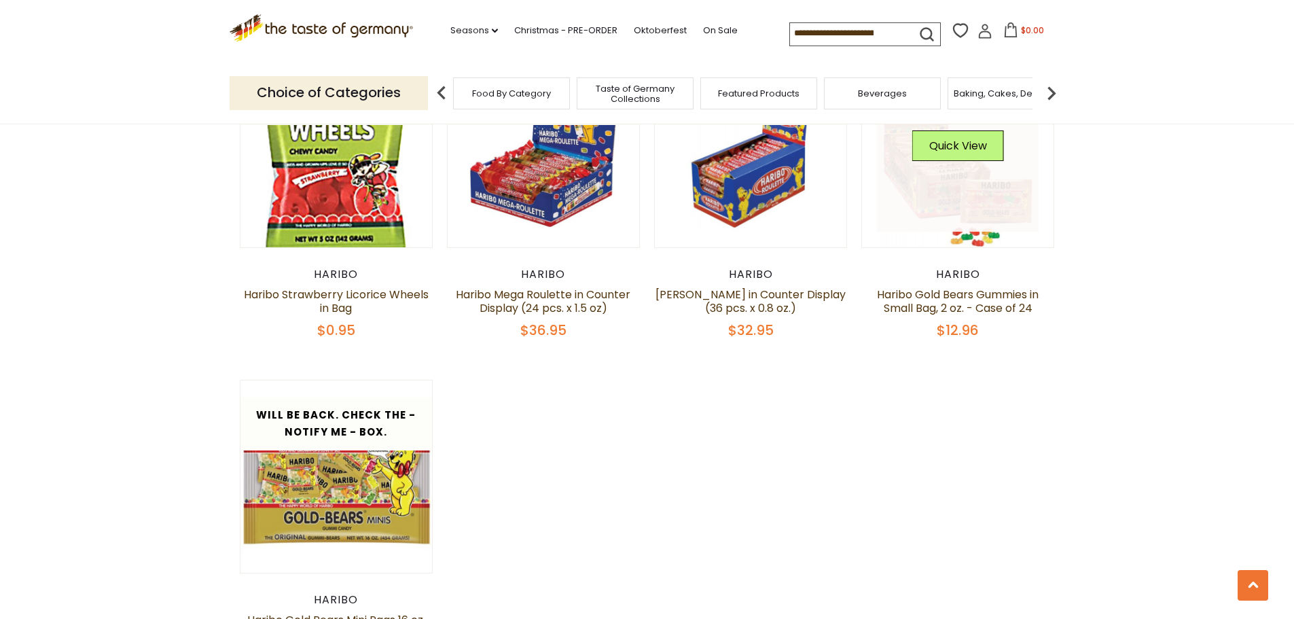
scroll to position [943, 0]
